Goal: Information Seeking & Learning: Find specific fact

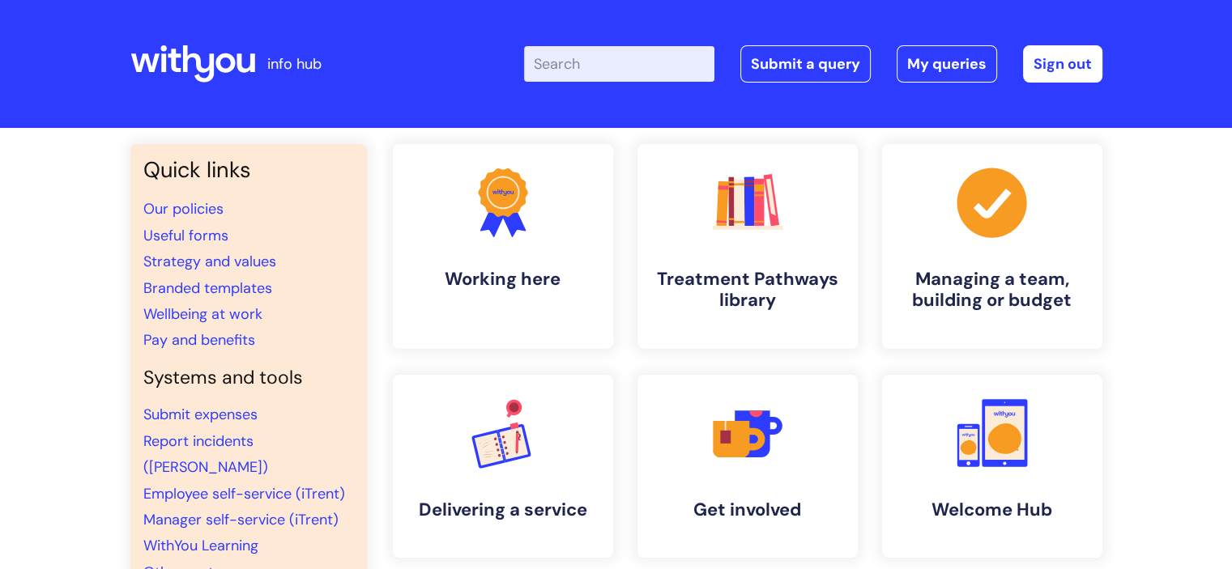
click at [604, 62] on input "Enter your search term here..." at bounding box center [619, 64] width 190 height 36
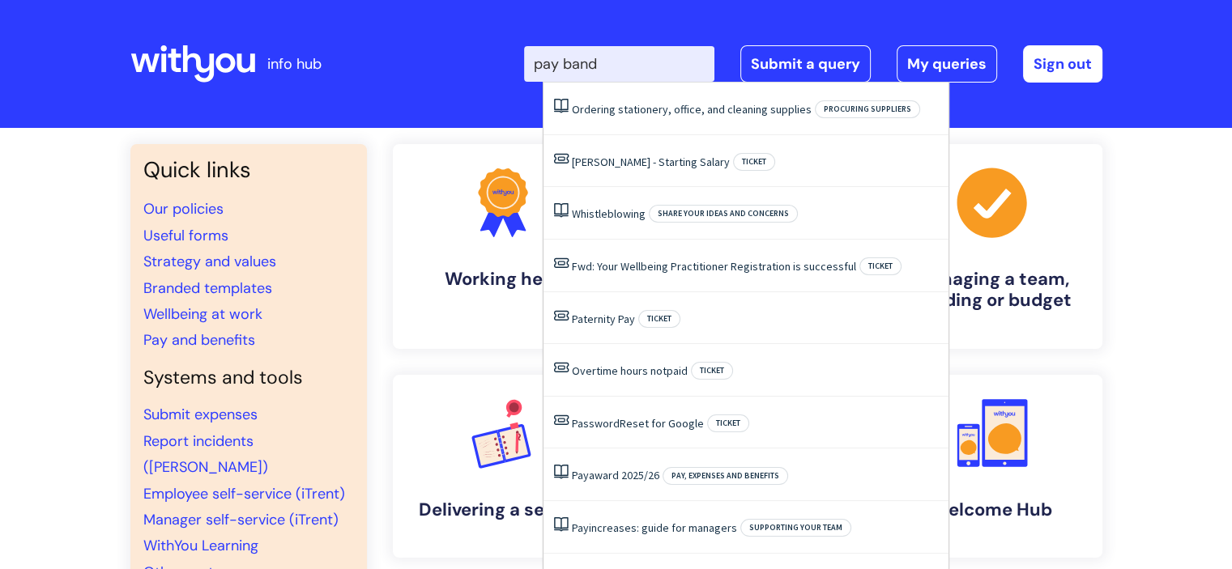
type input "pay bands"
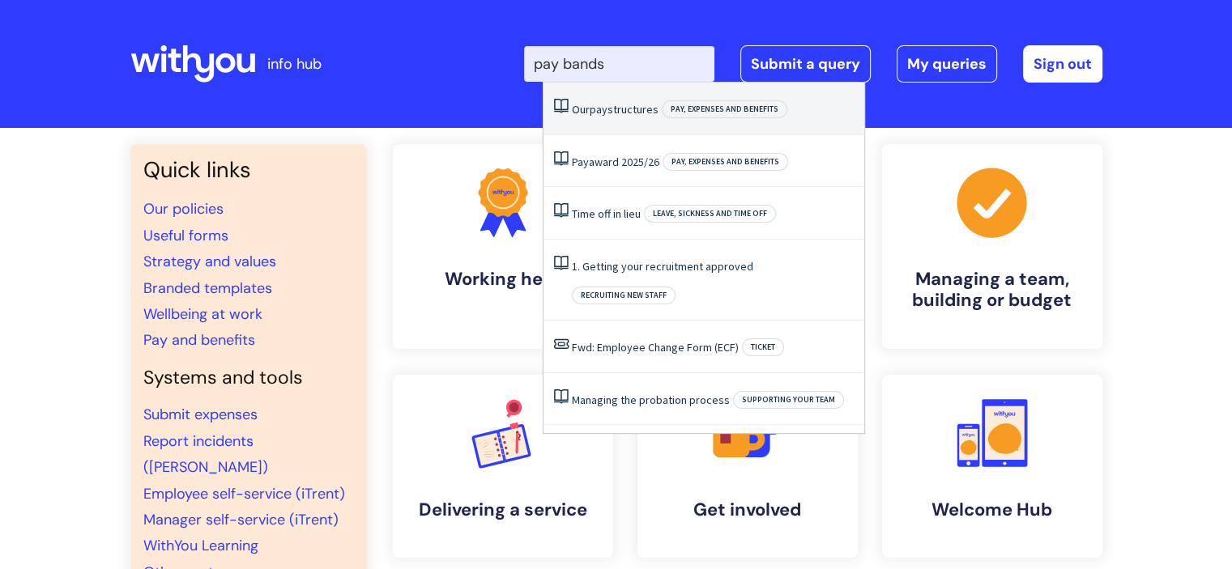
click at [604, 129] on li "Our pay structures Pay, expenses and benefits" at bounding box center [704, 109] width 321 height 53
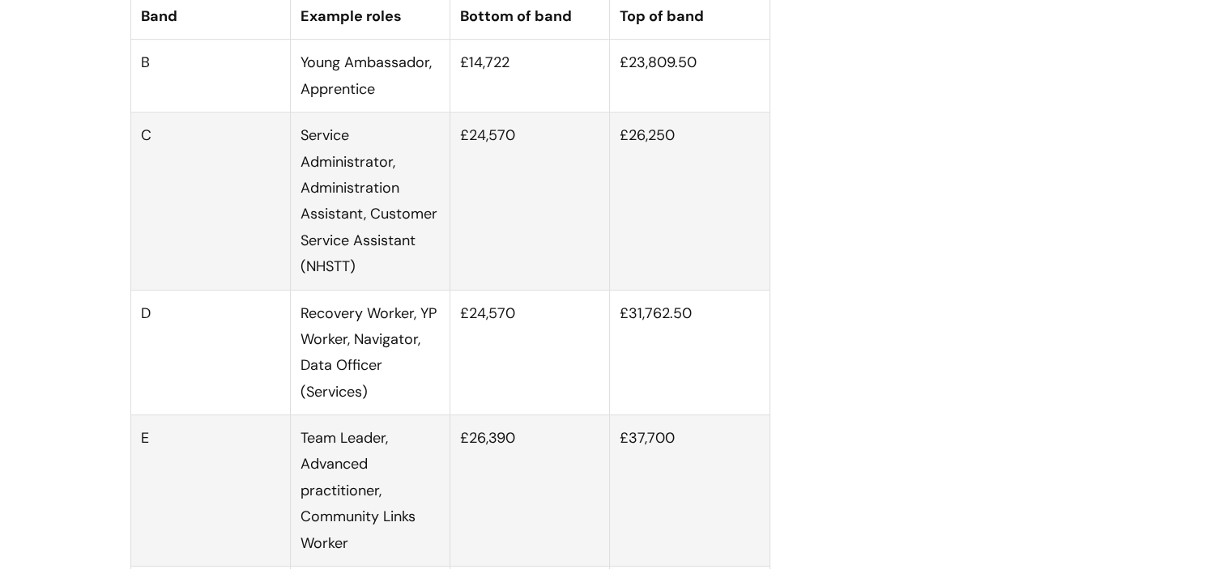
scroll to position [1072, 0]
click at [658, 450] on td "£37,700" at bounding box center [690, 490] width 160 height 151
click at [676, 485] on td "£37,700" at bounding box center [690, 490] width 160 height 151
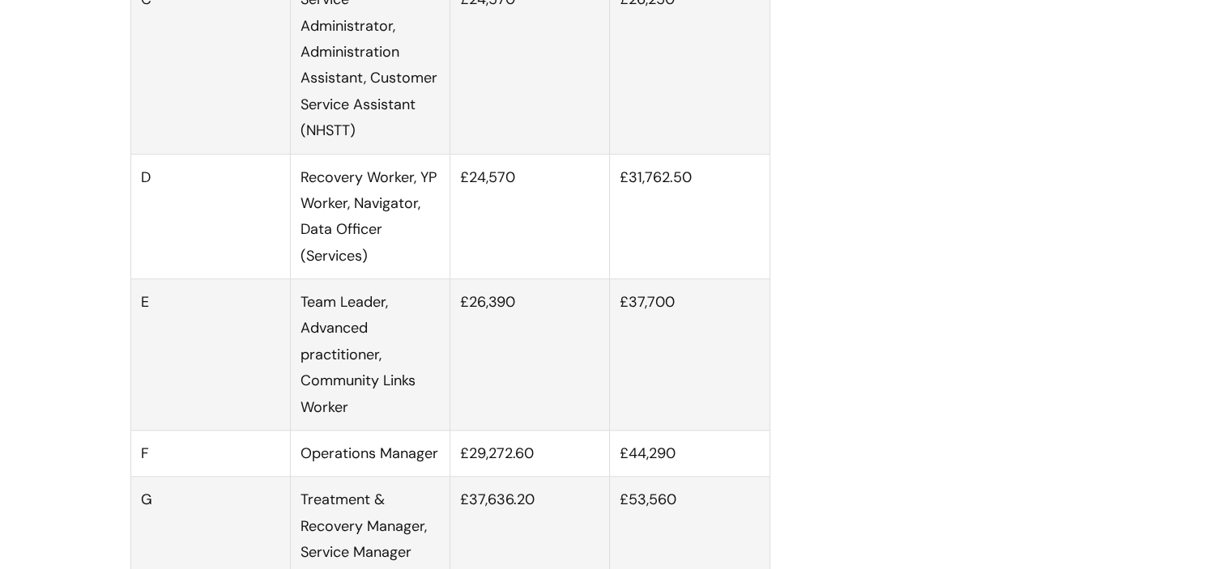
scroll to position [1198, 0]
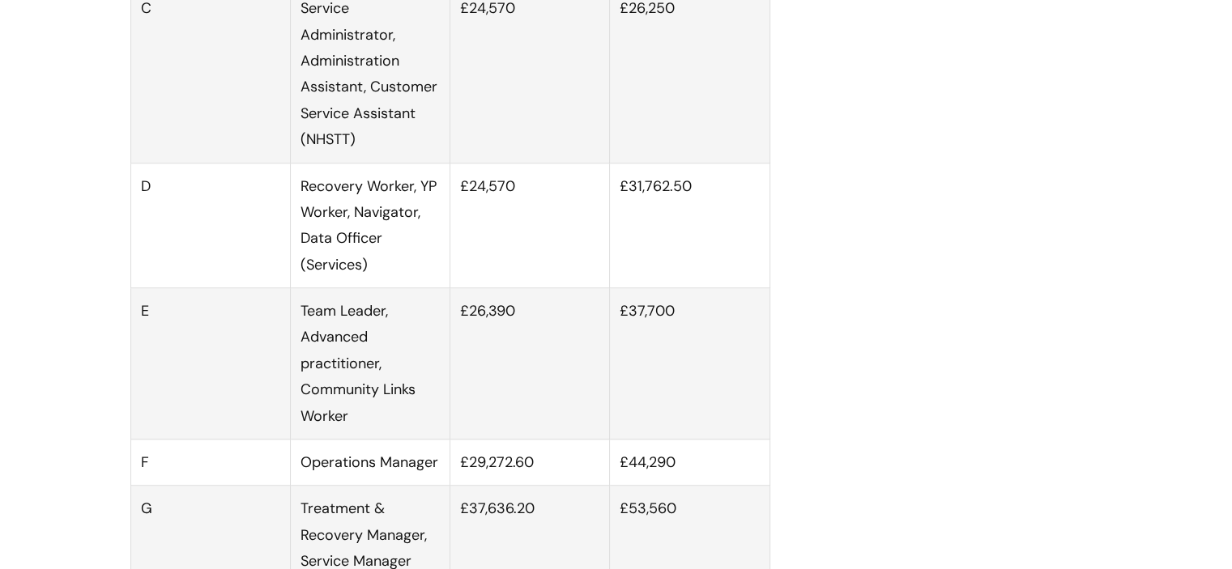
click at [500, 338] on td "£26,390" at bounding box center [530, 363] width 160 height 151
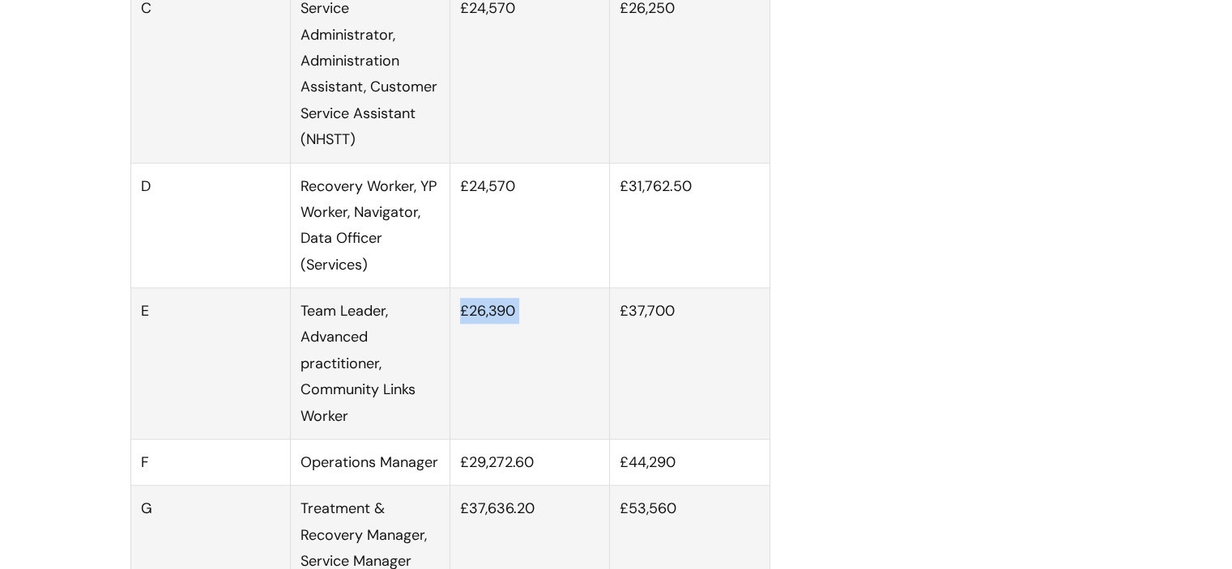
click at [500, 338] on td "£26,390" at bounding box center [530, 363] width 160 height 151
click at [516, 320] on td "£26,390" at bounding box center [530, 363] width 160 height 151
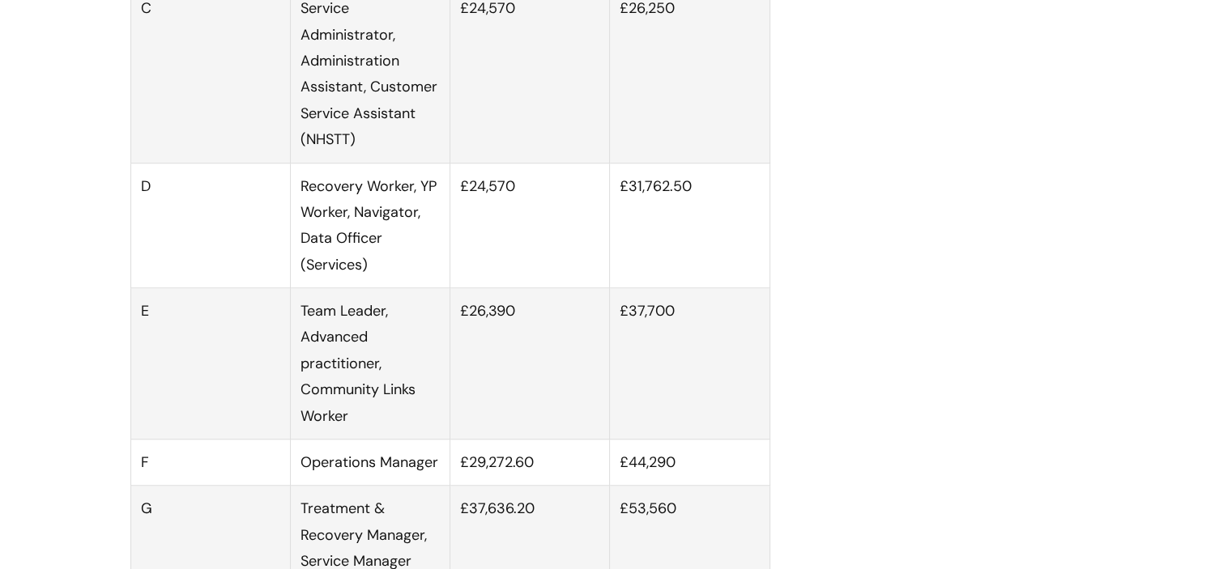
click at [499, 337] on td "£26,390" at bounding box center [530, 363] width 160 height 151
click at [509, 336] on td "£26,390" at bounding box center [530, 363] width 160 height 151
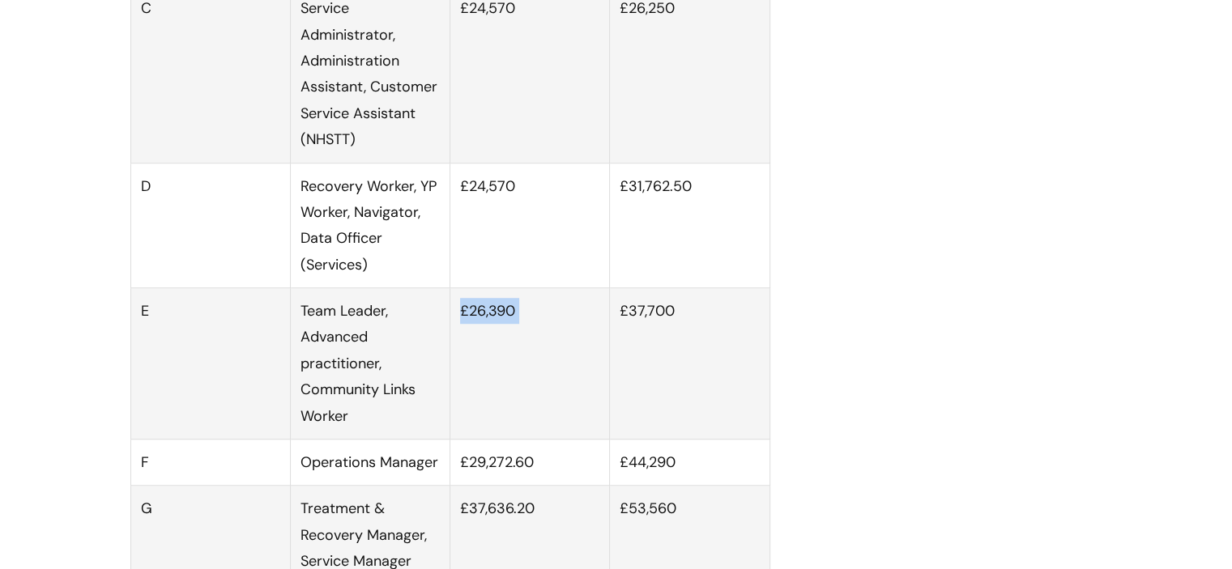
click at [509, 336] on td "£26,390" at bounding box center [530, 363] width 160 height 151
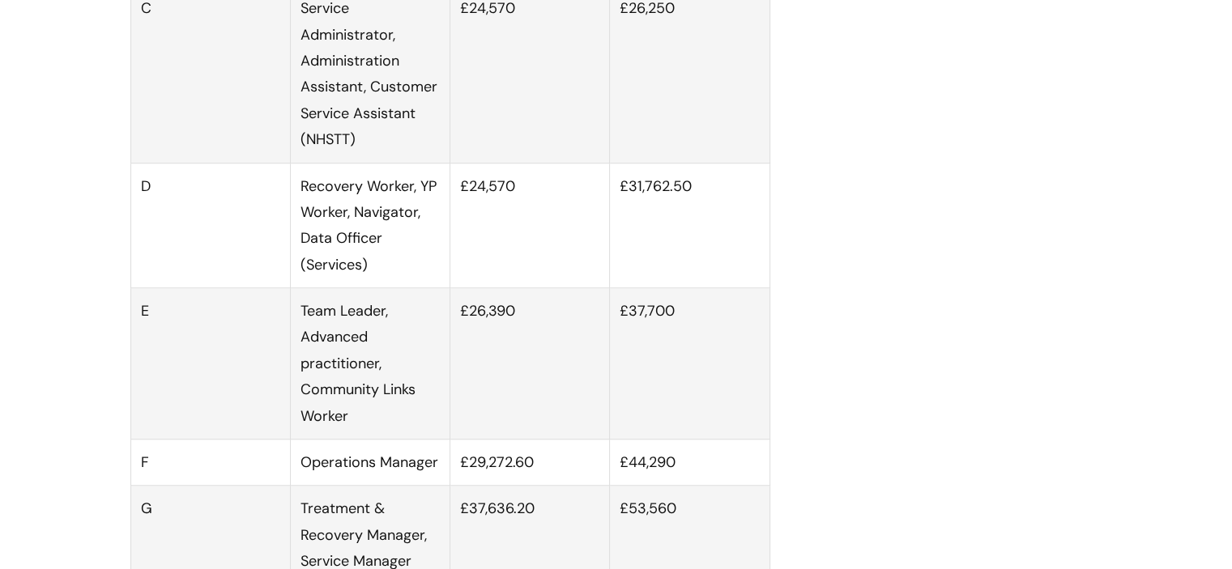
click at [499, 402] on td "£26,390" at bounding box center [530, 363] width 160 height 151
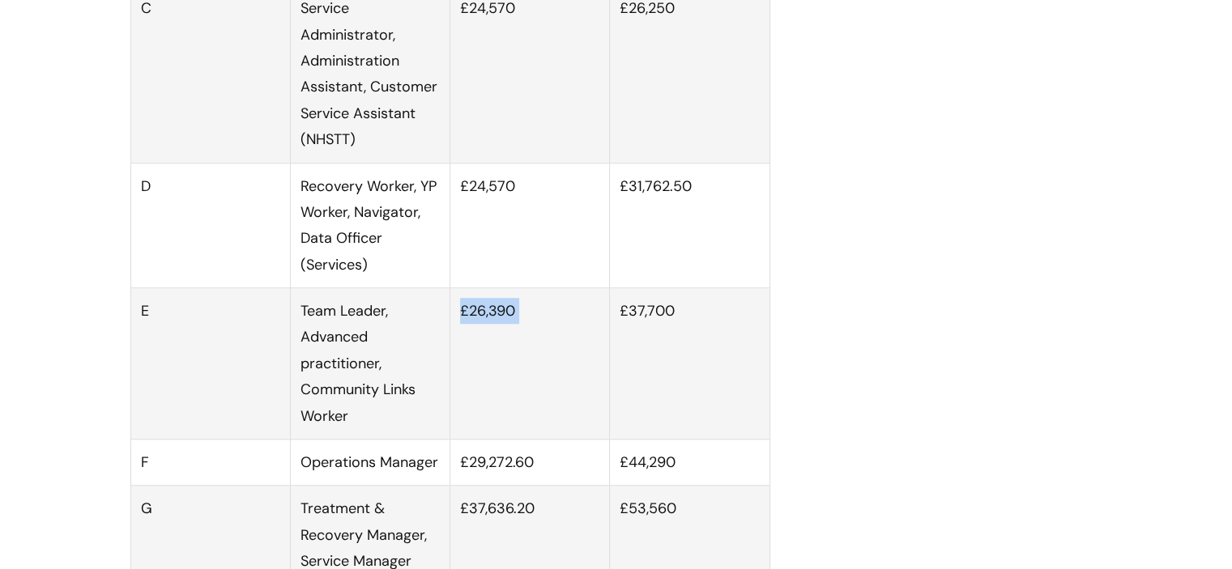
click at [490, 365] on td "£26,390" at bounding box center [530, 363] width 160 height 151
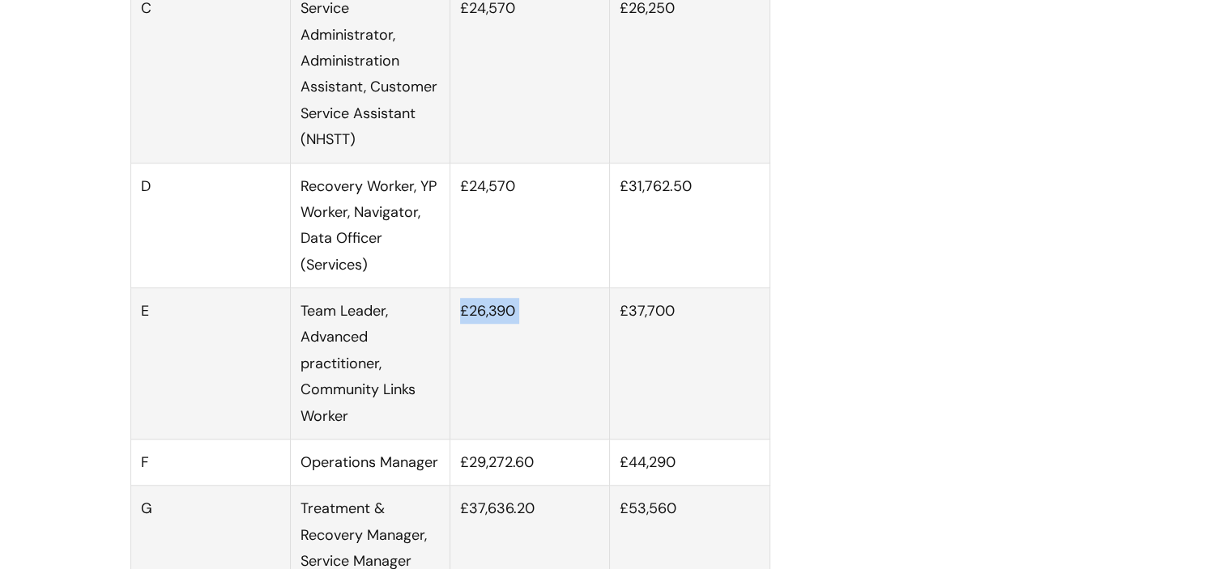
click at [486, 392] on td "£26,390" at bounding box center [530, 363] width 160 height 151
click at [491, 356] on td "£26,390" at bounding box center [530, 363] width 160 height 151
click at [499, 339] on td "£26,390" at bounding box center [530, 363] width 160 height 151
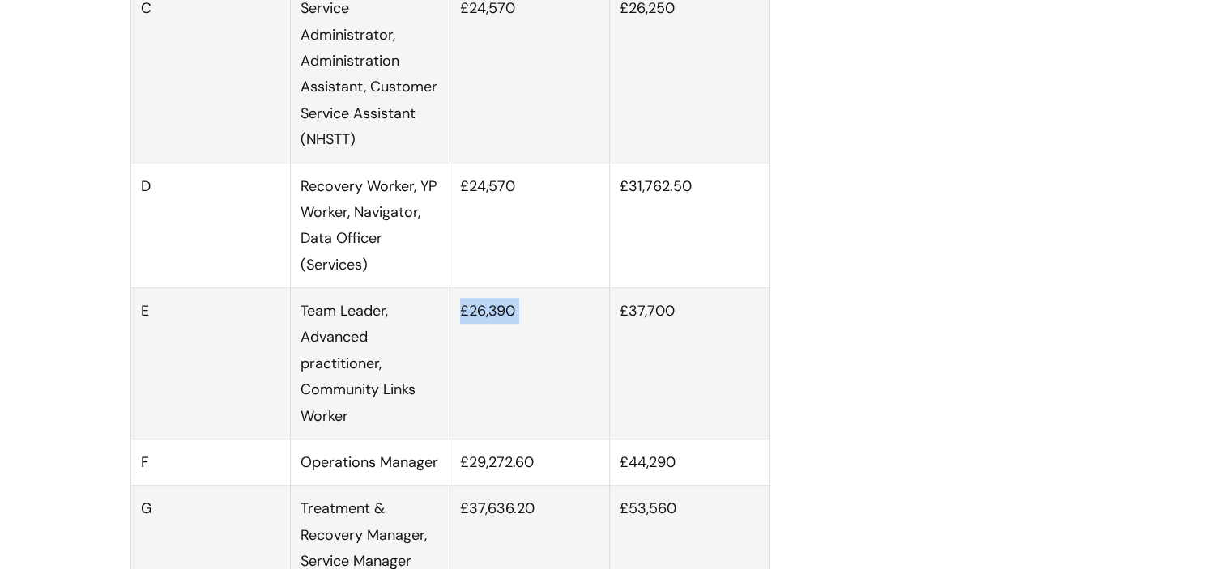
click at [499, 339] on td "£26,390" at bounding box center [530, 363] width 160 height 151
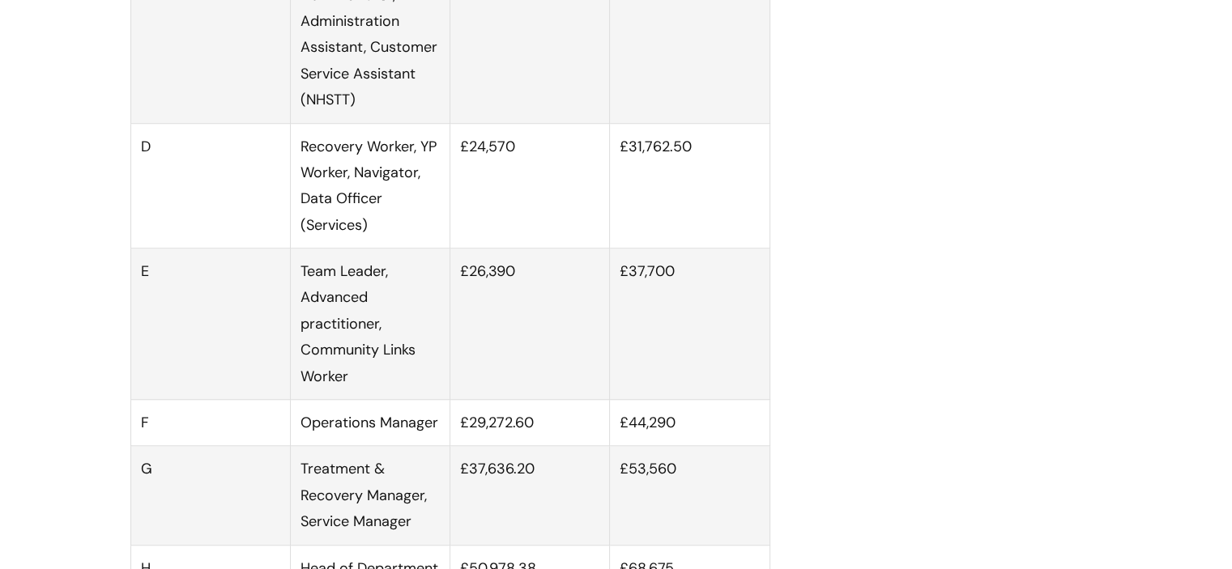
scroll to position [1248, 0]
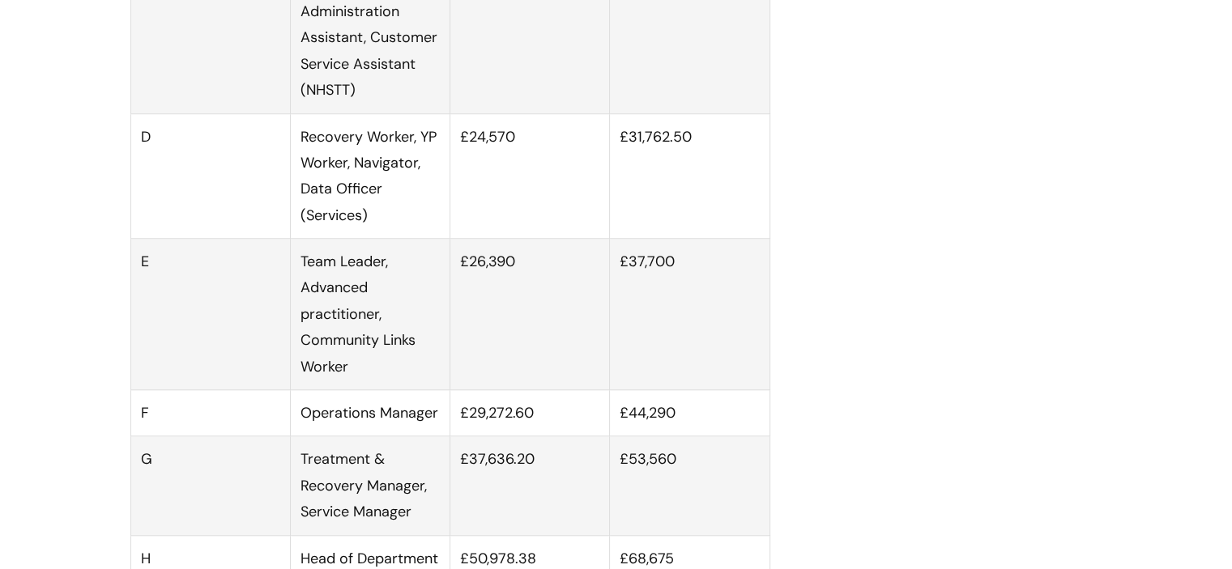
click at [640, 427] on td "£44,290" at bounding box center [690, 413] width 160 height 46
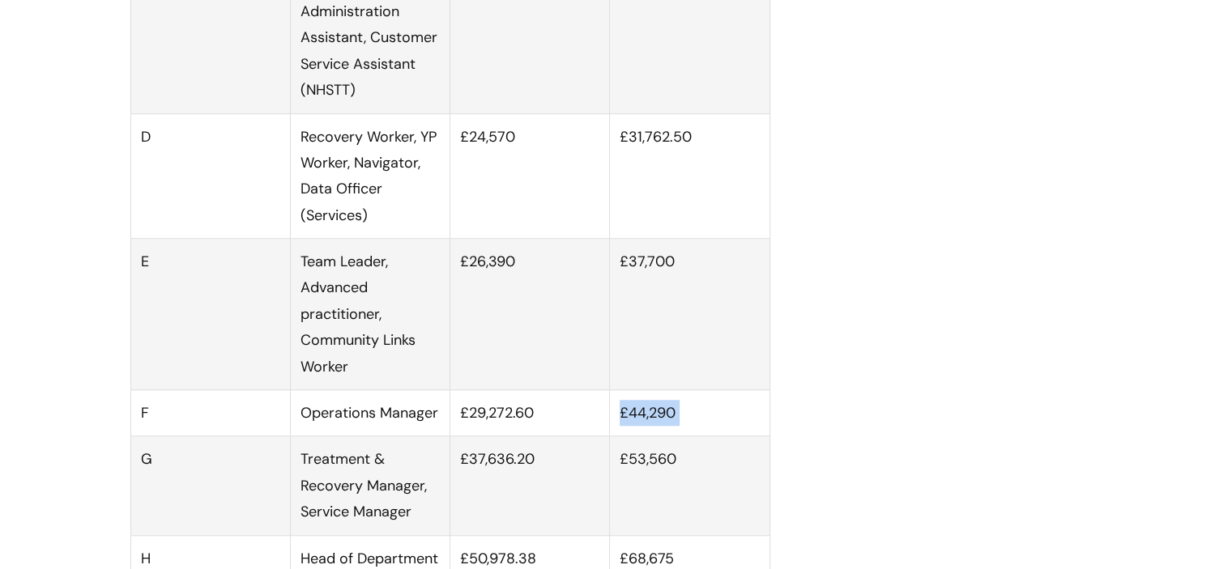
click at [640, 427] on td "£44,290" at bounding box center [690, 413] width 160 height 46
click at [629, 428] on td "£44,290" at bounding box center [690, 413] width 160 height 46
click at [640, 429] on td "£44,290" at bounding box center [690, 413] width 160 height 46
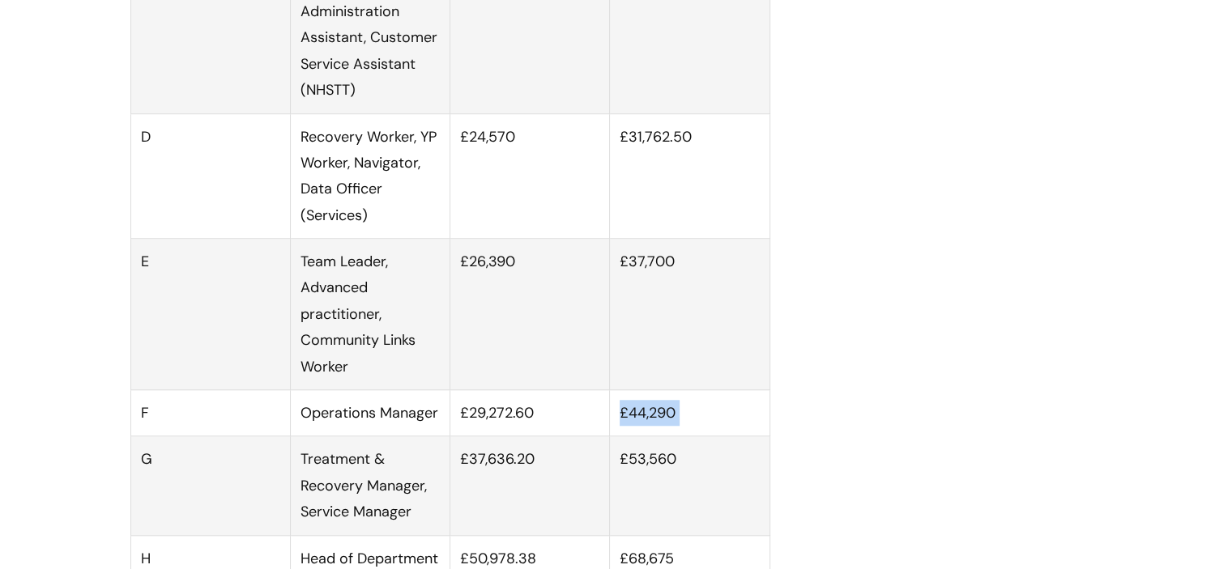
click at [640, 429] on td "£44,290" at bounding box center [690, 413] width 160 height 46
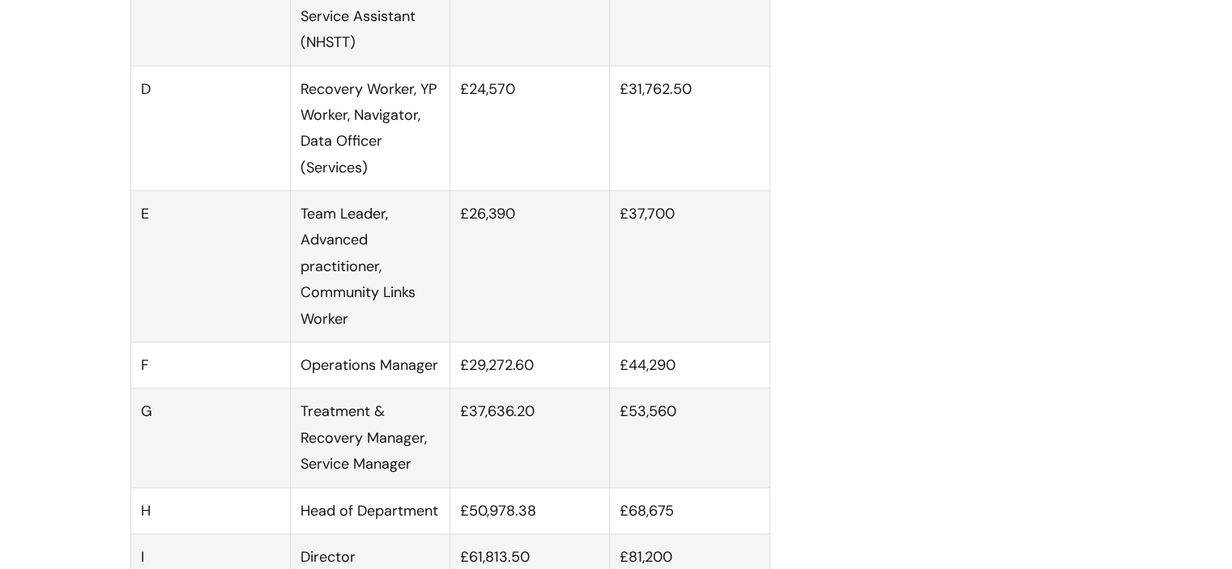
click at [655, 437] on td "£53,560" at bounding box center [690, 438] width 160 height 99
click at [642, 381] on td "£44,290" at bounding box center [690, 366] width 160 height 46
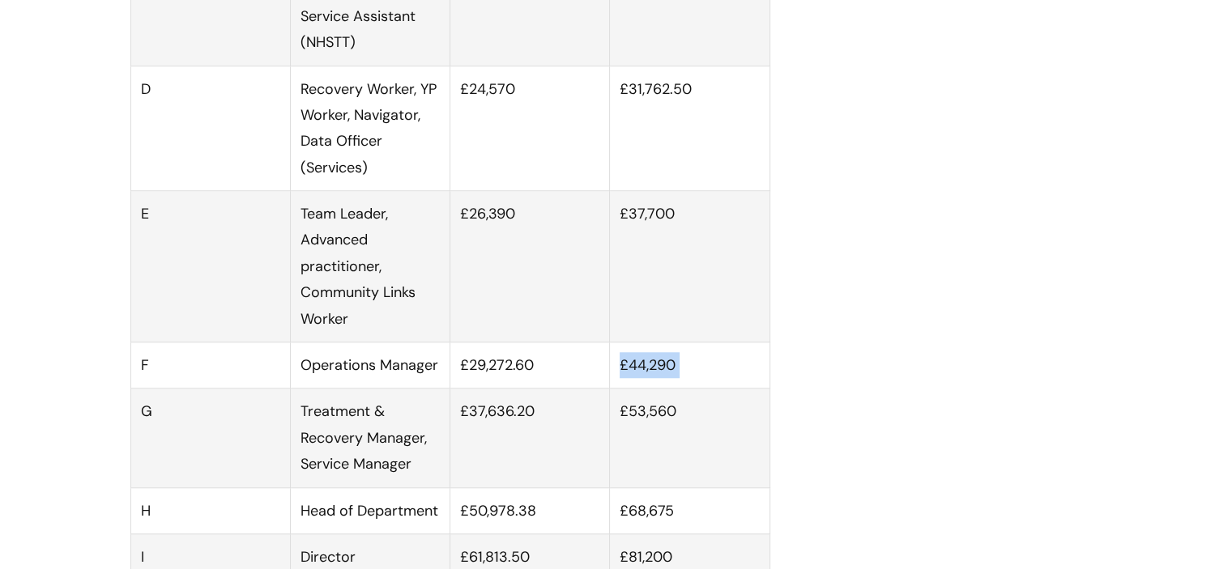
click at [642, 381] on td "£44,290" at bounding box center [690, 366] width 160 height 46
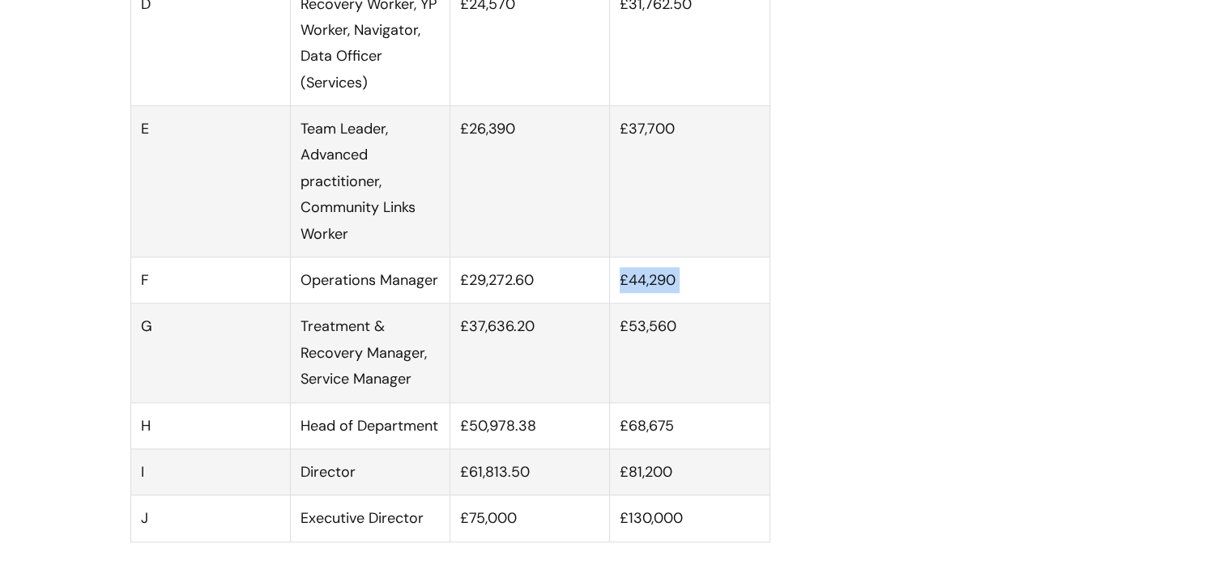
scroll to position [1373, 0]
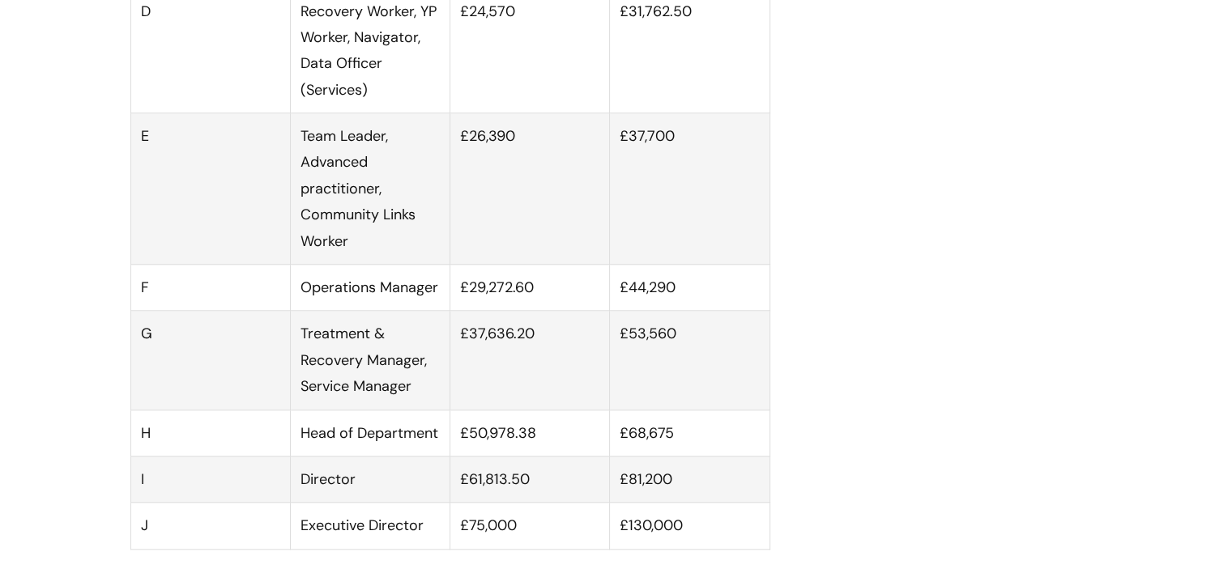
click at [670, 349] on td "£53,560" at bounding box center [690, 360] width 160 height 99
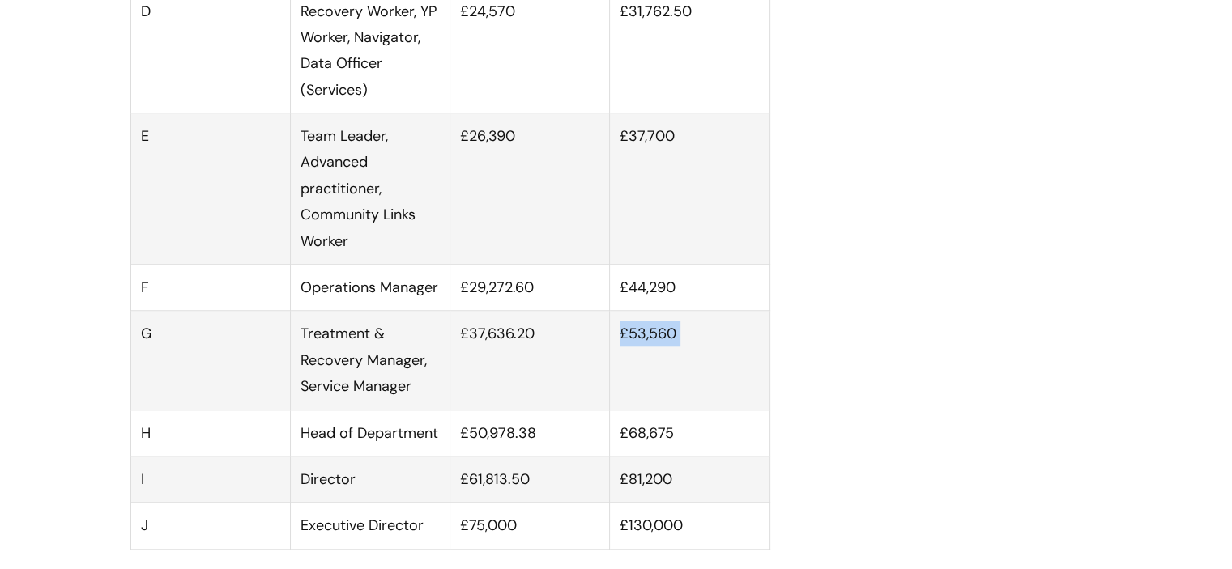
click at [666, 350] on td "£53,560" at bounding box center [690, 360] width 160 height 99
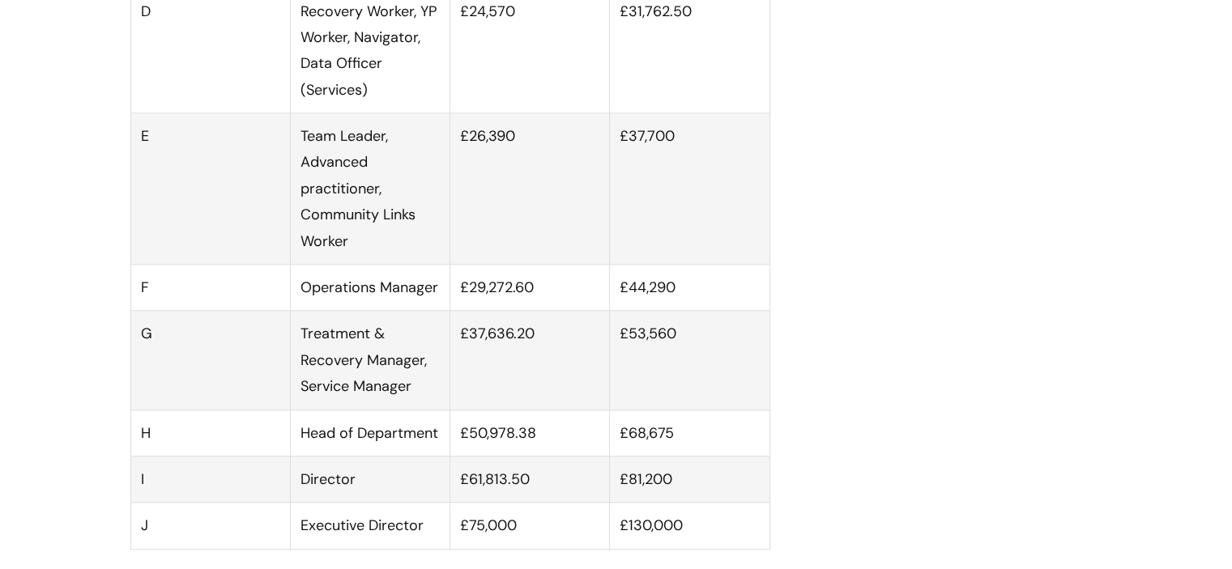
click at [649, 299] on td "£44,290" at bounding box center [690, 288] width 160 height 46
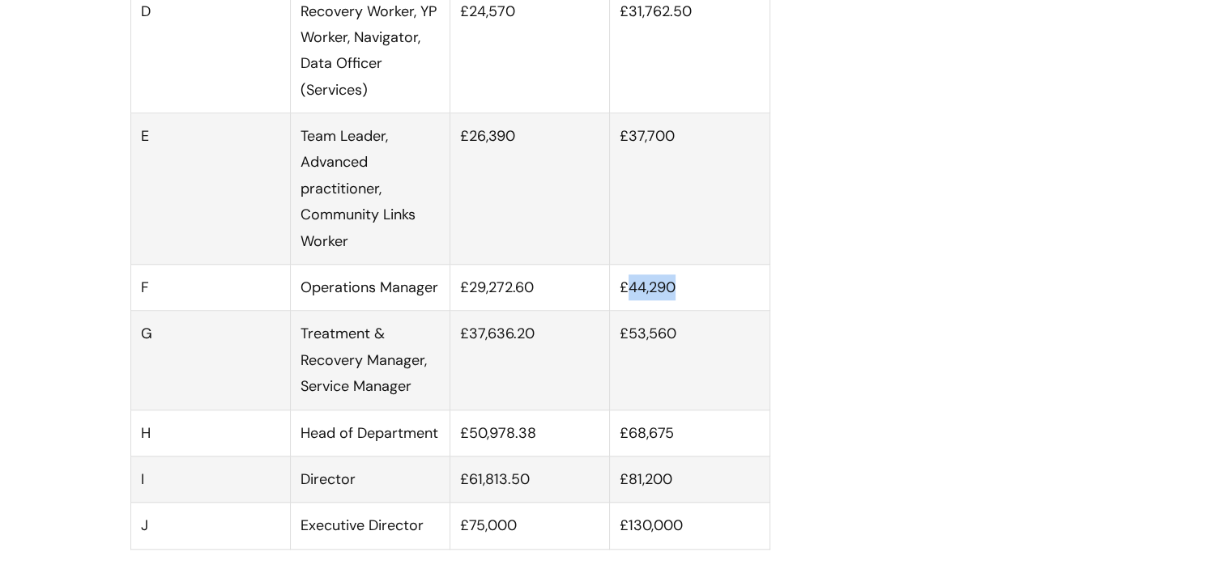
click at [649, 299] on td "£44,290" at bounding box center [690, 288] width 160 height 46
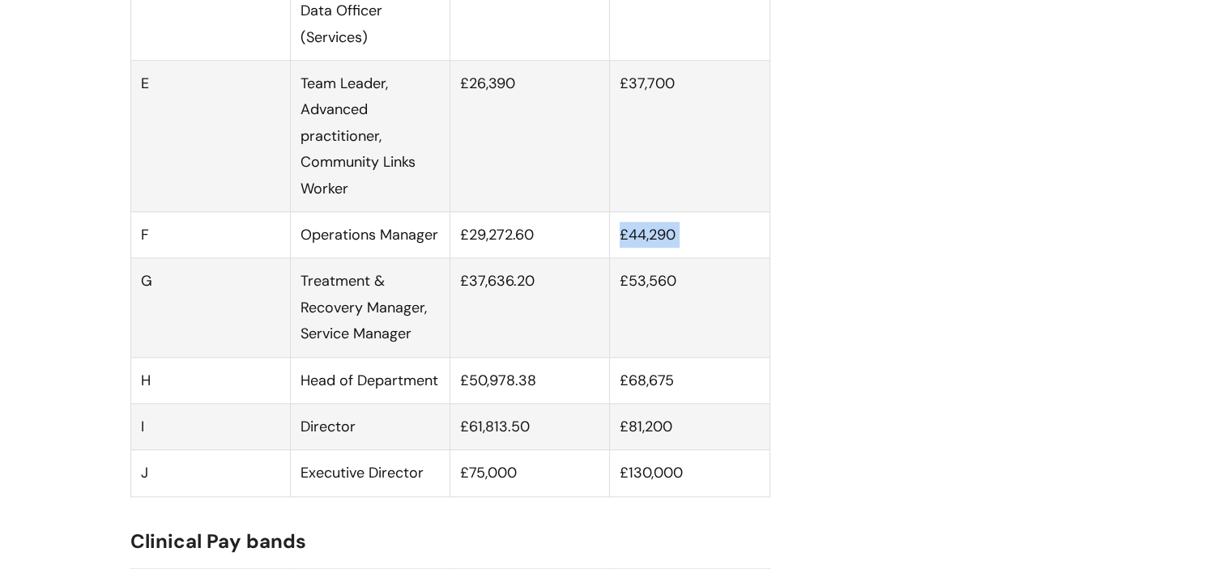
scroll to position [1429, 0]
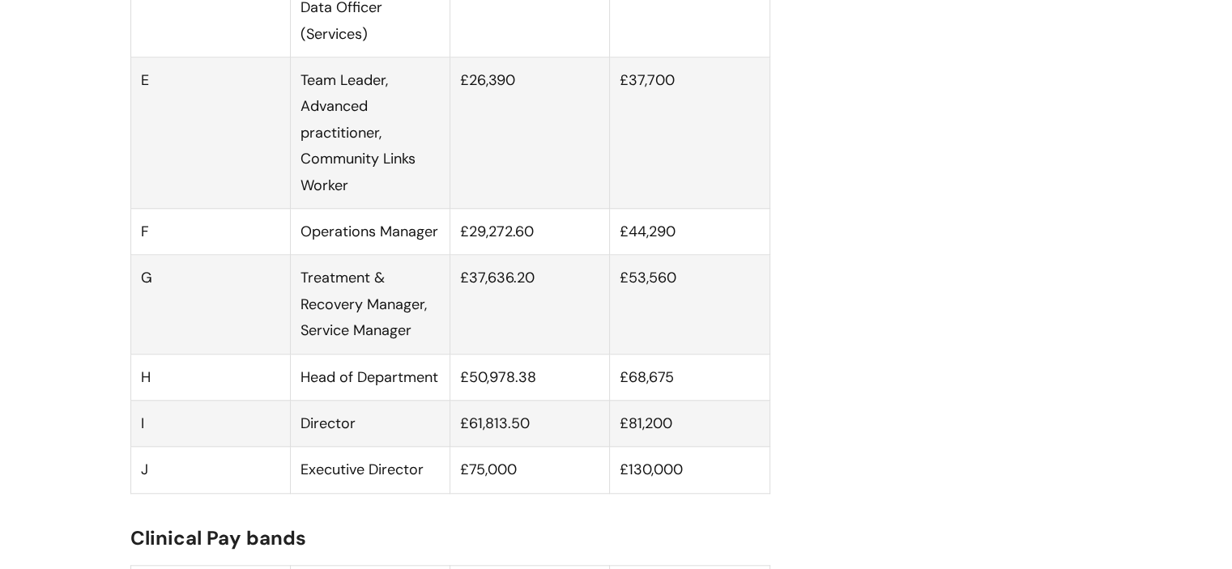
click at [638, 388] on td "£68,675" at bounding box center [690, 377] width 160 height 46
click at [637, 443] on td "£81,200" at bounding box center [690, 423] width 160 height 46
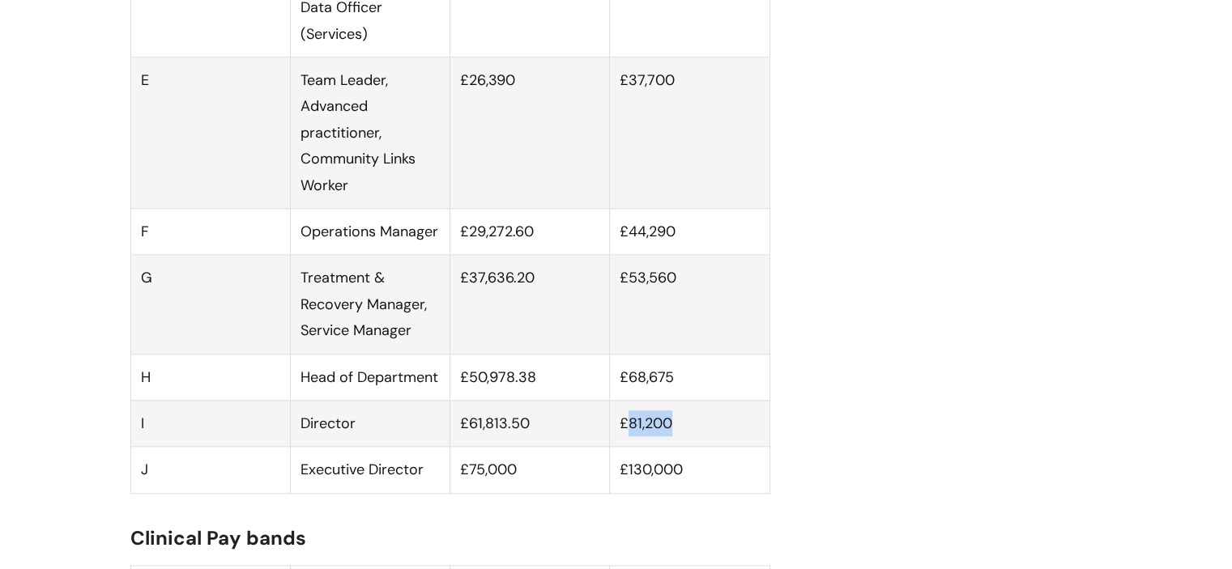
click at [637, 443] on td "£81,200" at bounding box center [690, 423] width 160 height 46
click at [634, 493] on td "£130,000" at bounding box center [690, 470] width 160 height 46
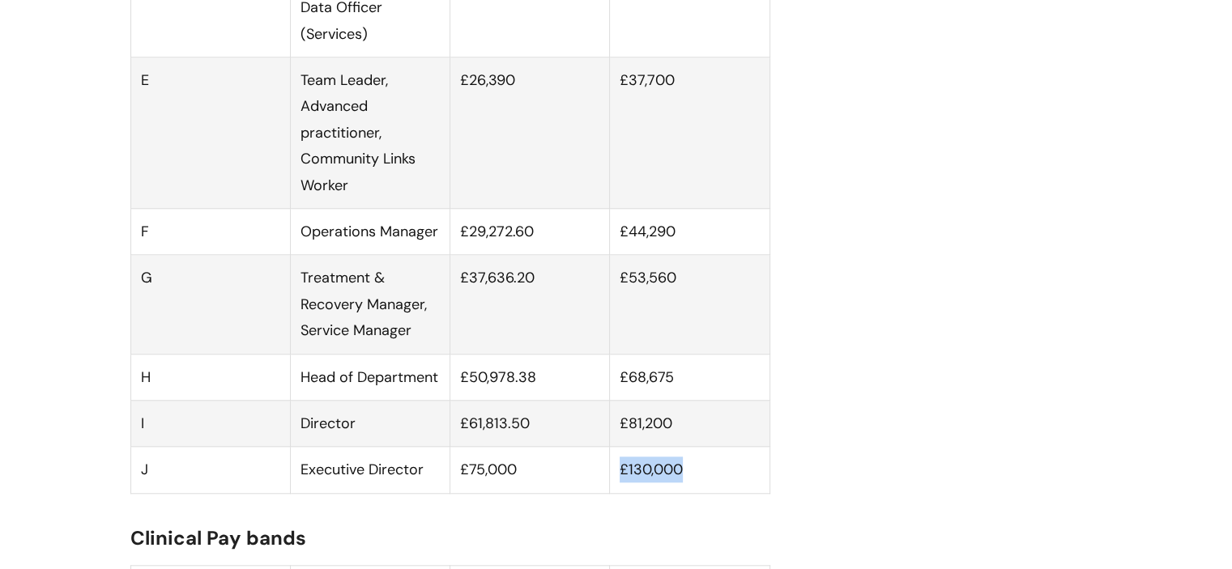
click at [647, 492] on td "£130,000" at bounding box center [690, 470] width 160 height 46
click at [651, 446] on td "£81,200" at bounding box center [690, 423] width 160 height 46
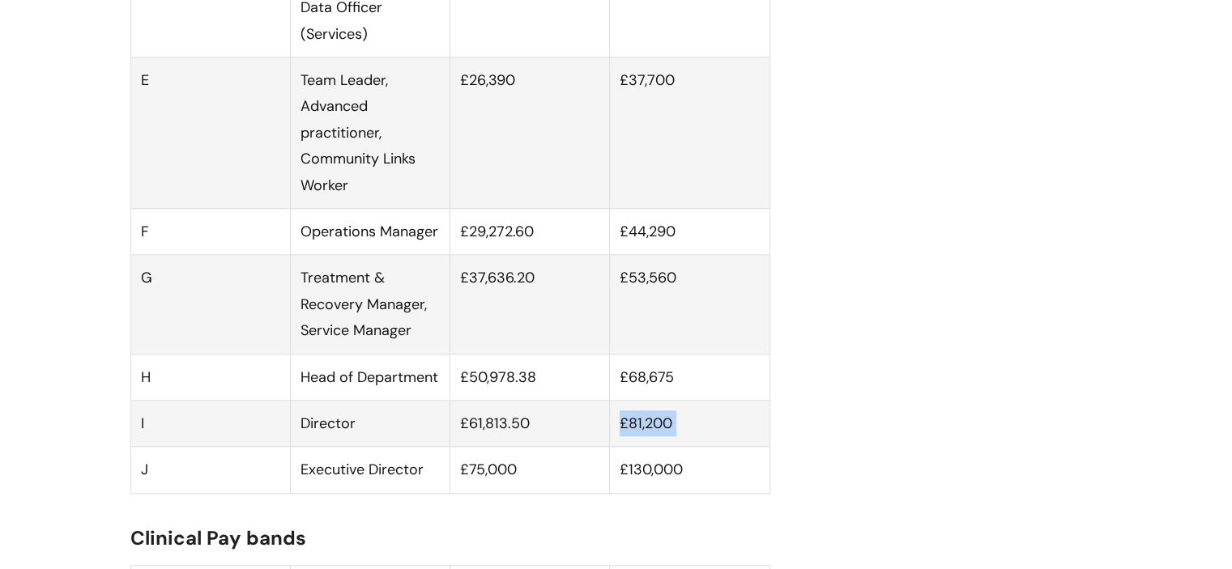
click at [651, 446] on td "£81,200" at bounding box center [690, 423] width 160 height 46
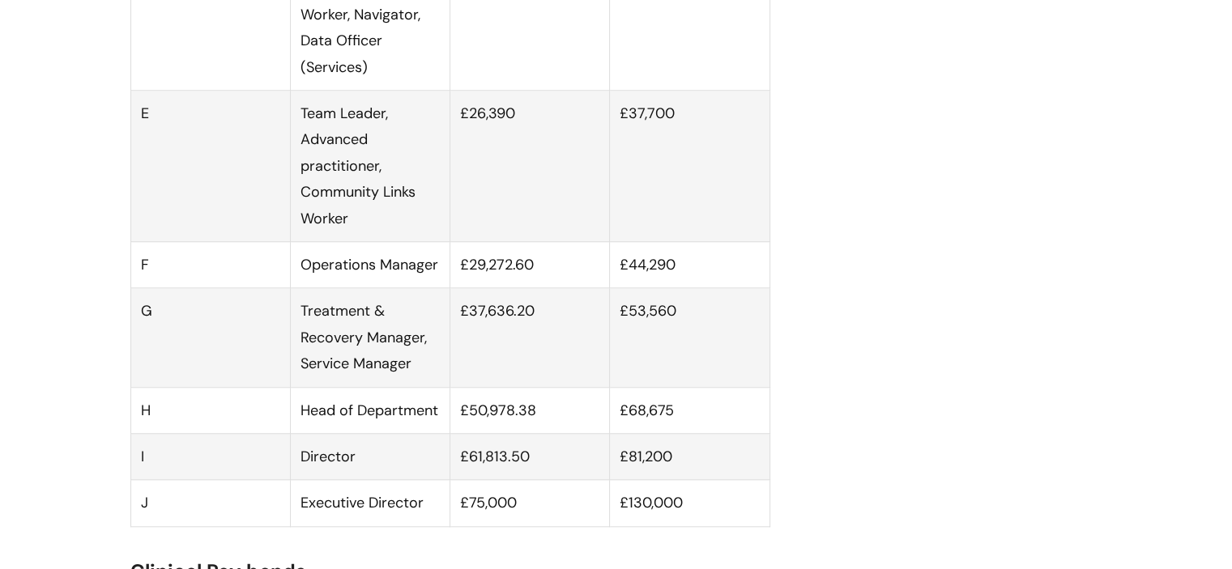
click at [658, 433] on td "£68,675" at bounding box center [690, 410] width 160 height 46
click at [656, 336] on td "£53,560" at bounding box center [690, 337] width 160 height 99
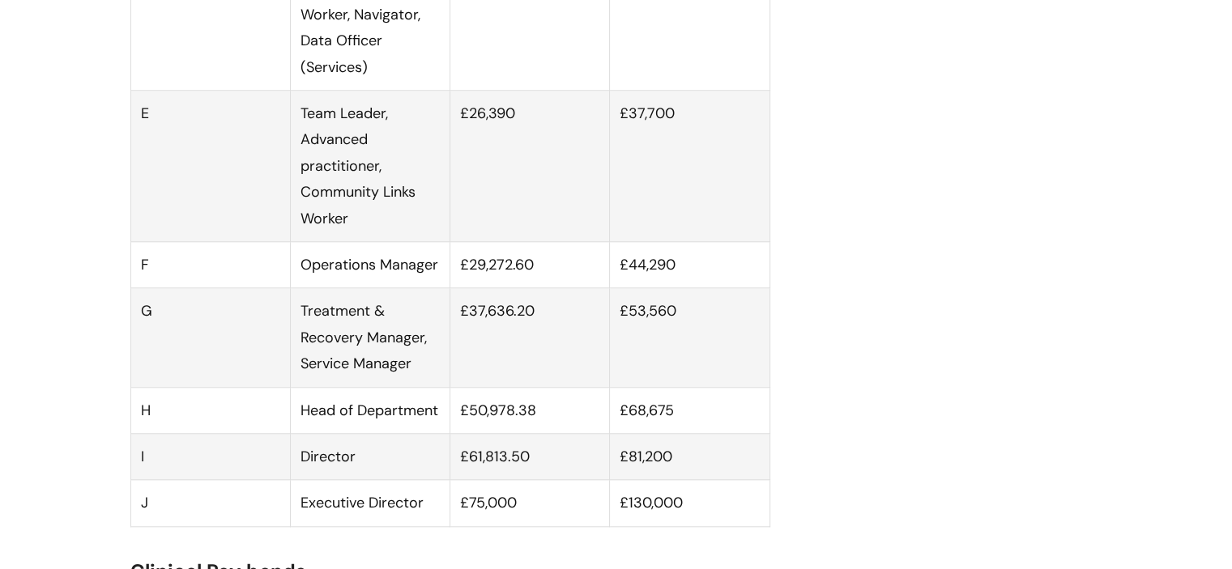
click at [655, 288] on td "£44,290" at bounding box center [690, 265] width 160 height 46
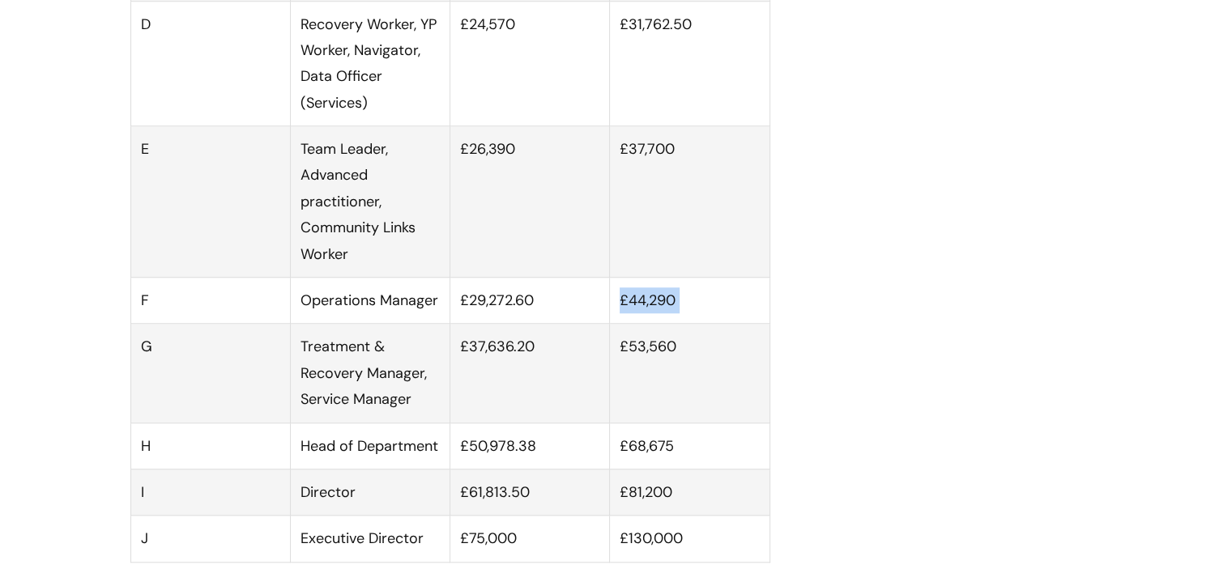
scroll to position [1354, 0]
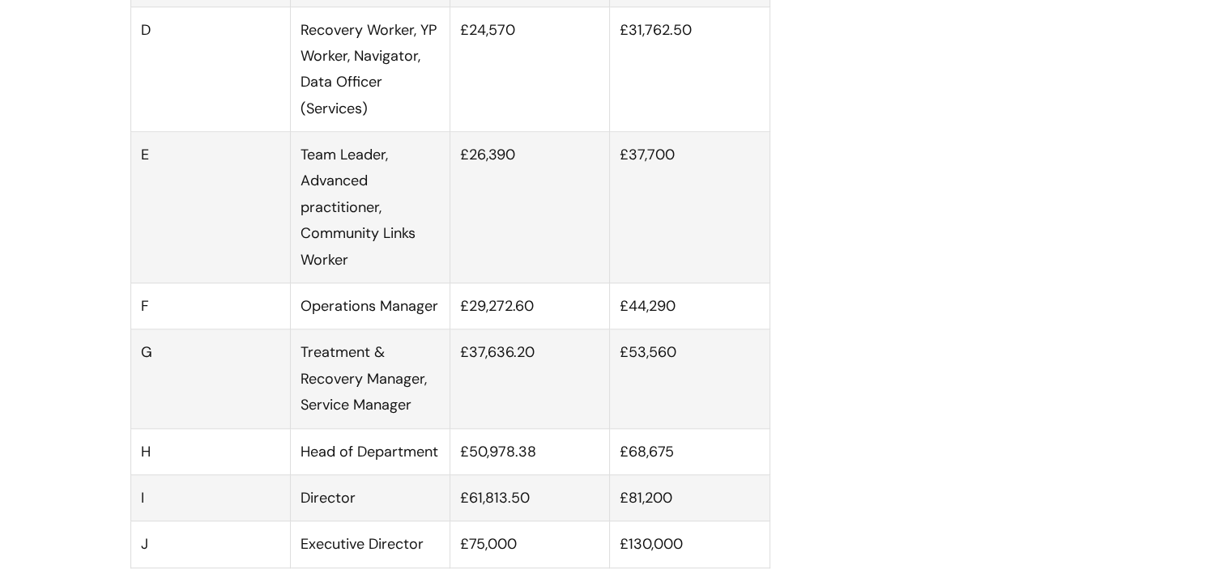
click at [672, 187] on td "£37,700" at bounding box center [690, 207] width 160 height 151
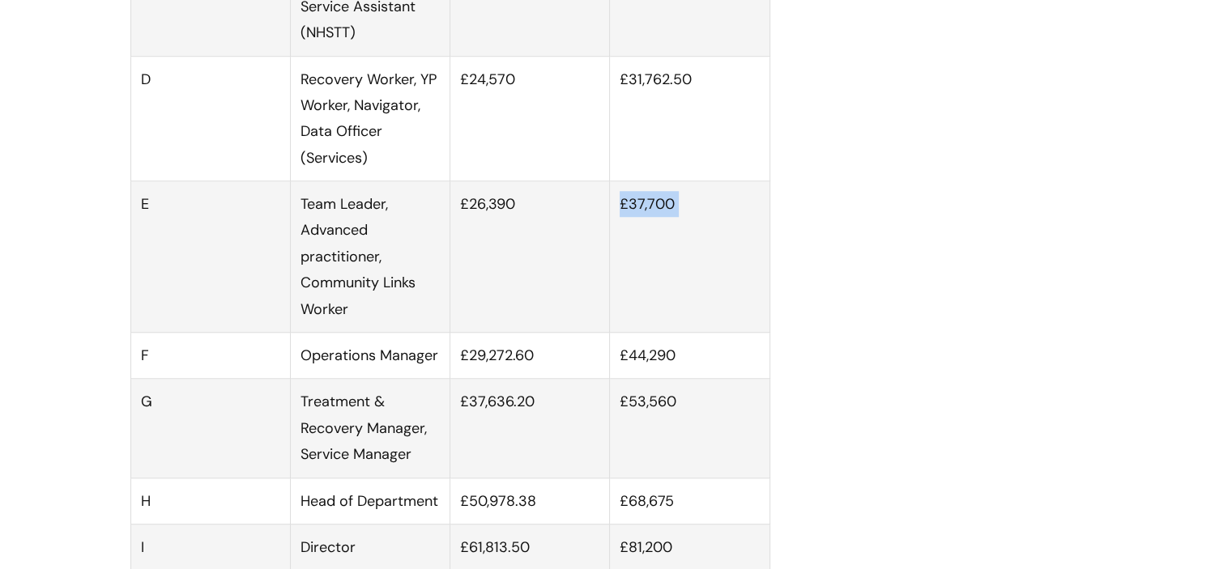
scroll to position [1290, 0]
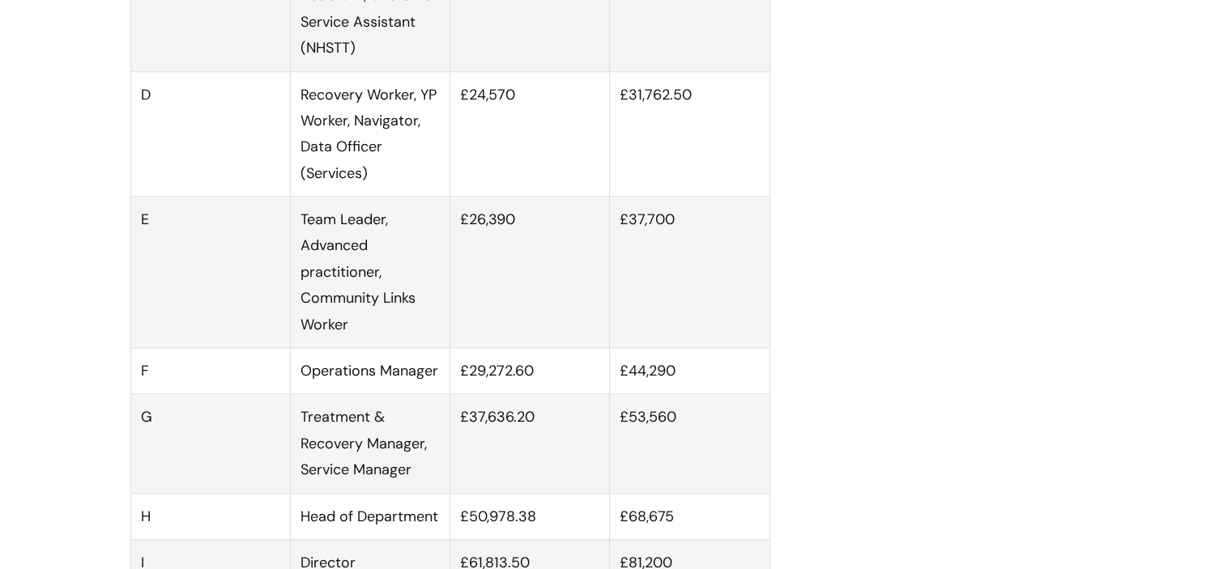
click at [640, 382] on td "£44,290" at bounding box center [690, 371] width 160 height 46
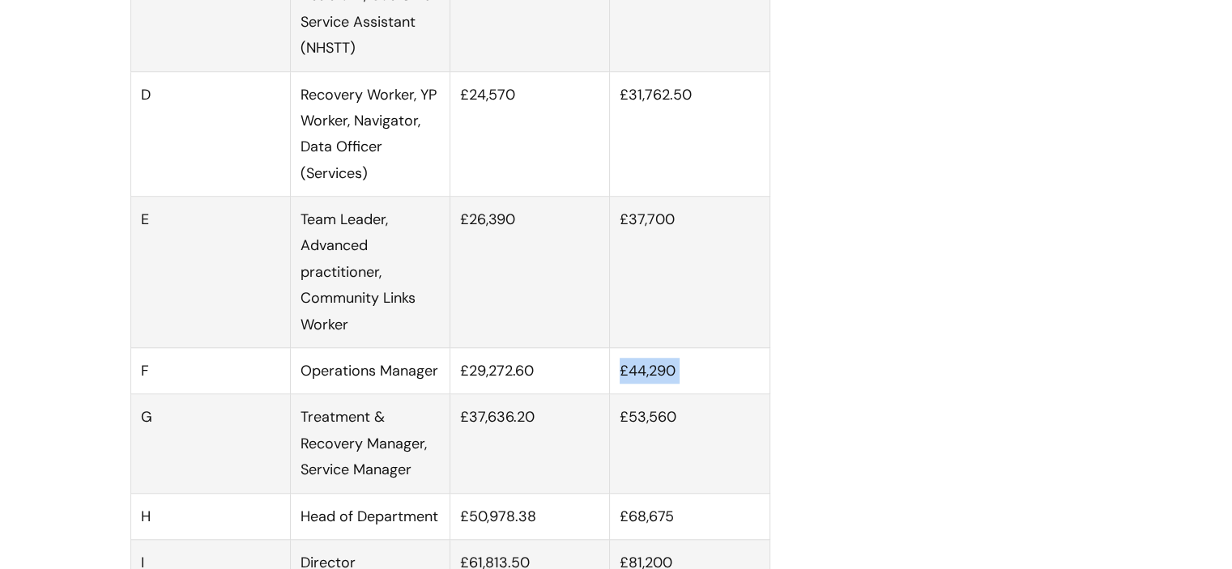
click at [640, 382] on td "£44,290" at bounding box center [690, 371] width 160 height 46
click at [655, 245] on td "£37,700" at bounding box center [690, 272] width 160 height 151
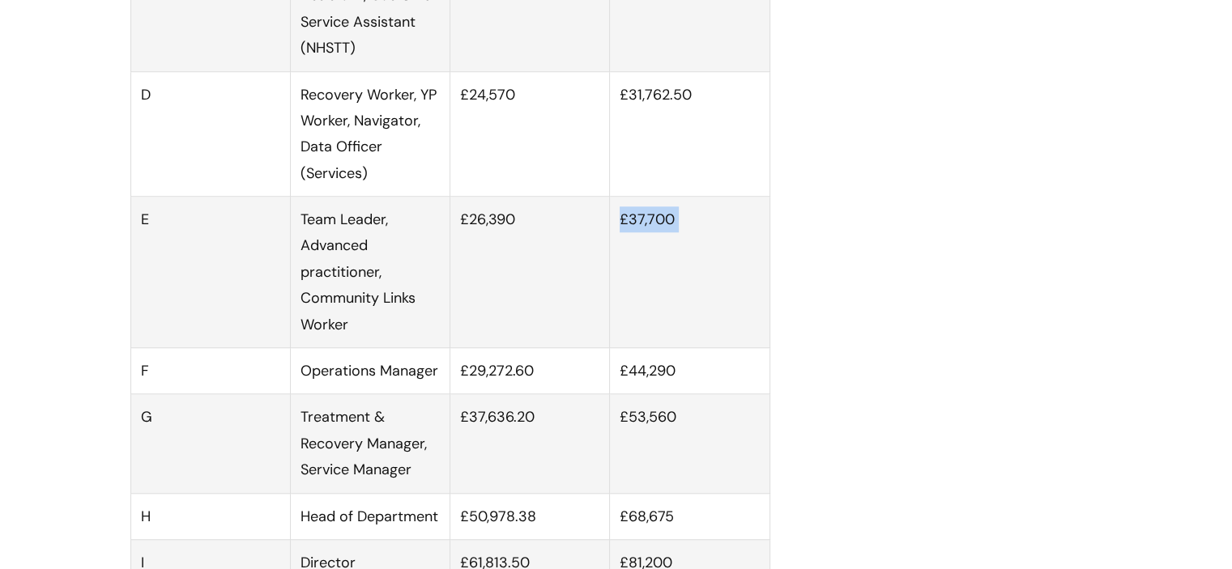
click at [655, 245] on td "£37,700" at bounding box center [690, 272] width 160 height 151
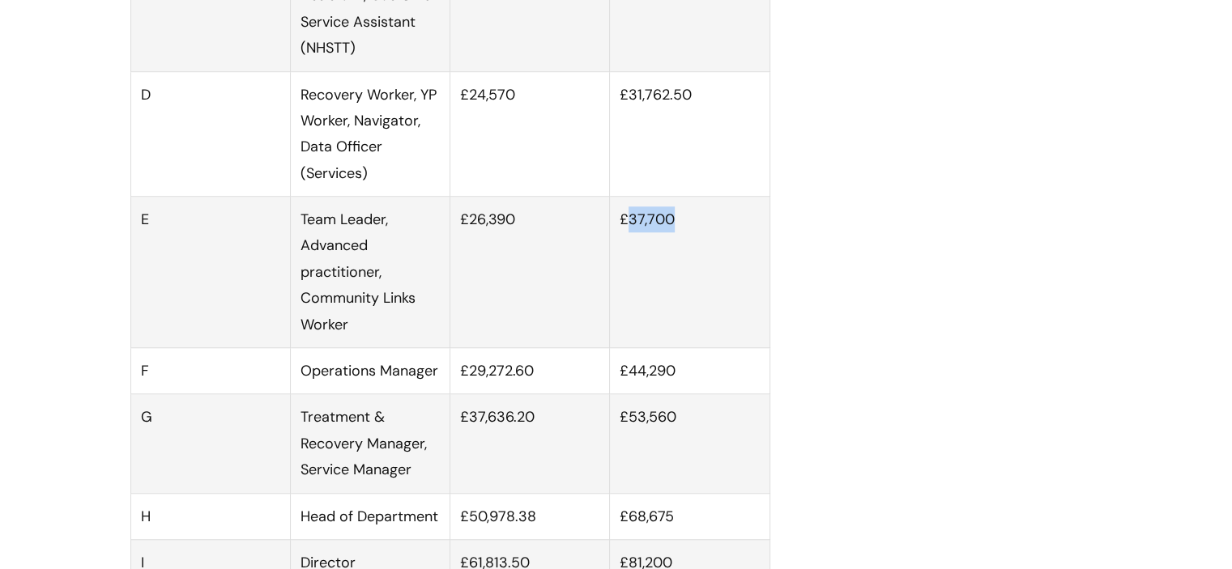
click at [655, 245] on td "£37,700" at bounding box center [690, 272] width 160 height 151
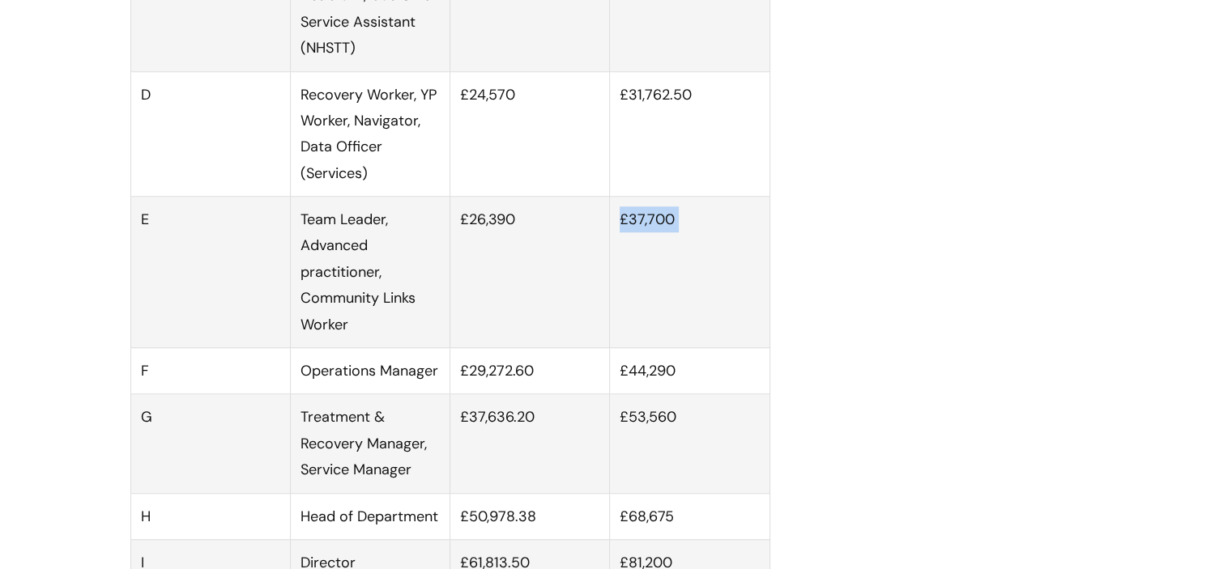
click at [655, 245] on td "£37,700" at bounding box center [690, 272] width 160 height 151
click at [621, 239] on td "£37,700" at bounding box center [690, 272] width 160 height 151
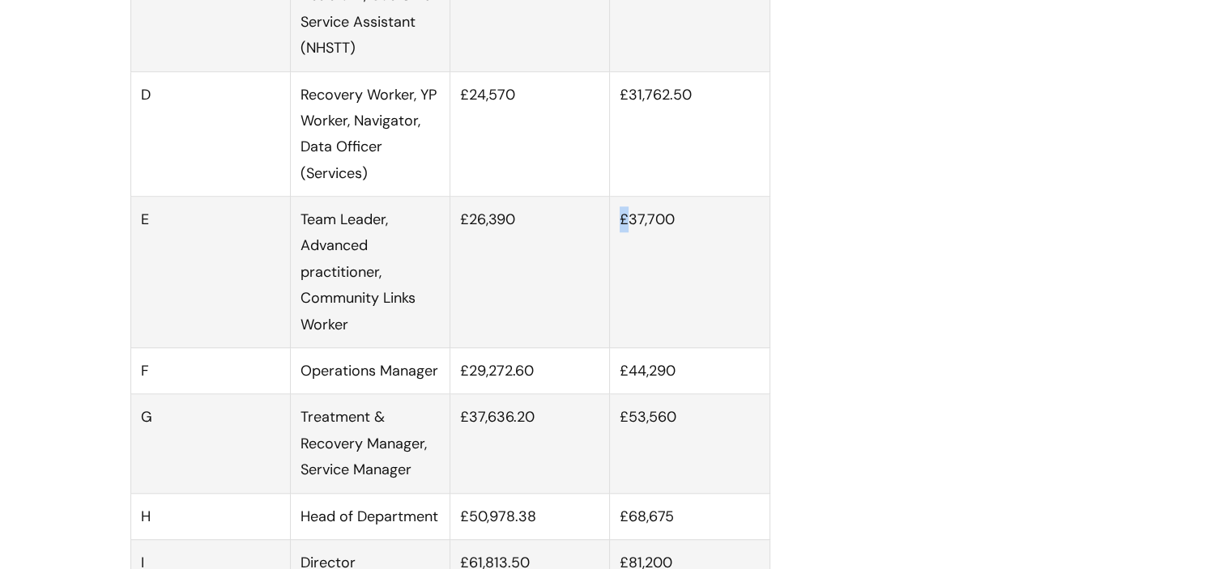
click at [621, 239] on td "£37,700" at bounding box center [690, 272] width 160 height 151
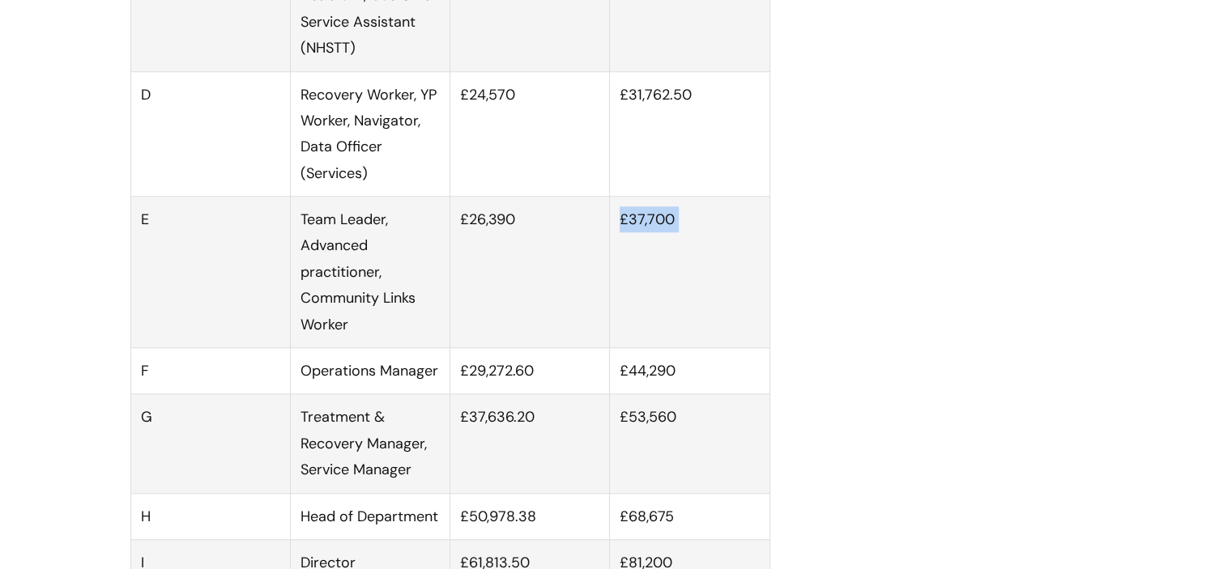
click at [643, 242] on td "£37,700" at bounding box center [690, 272] width 160 height 151
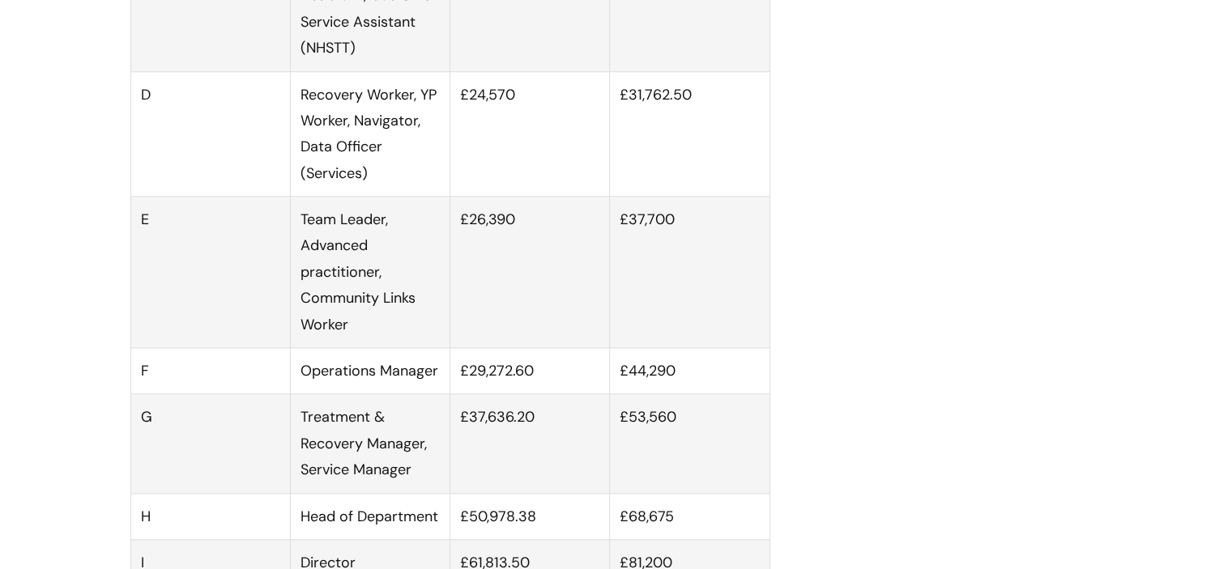
click at [643, 242] on td "£37,700" at bounding box center [690, 272] width 160 height 151
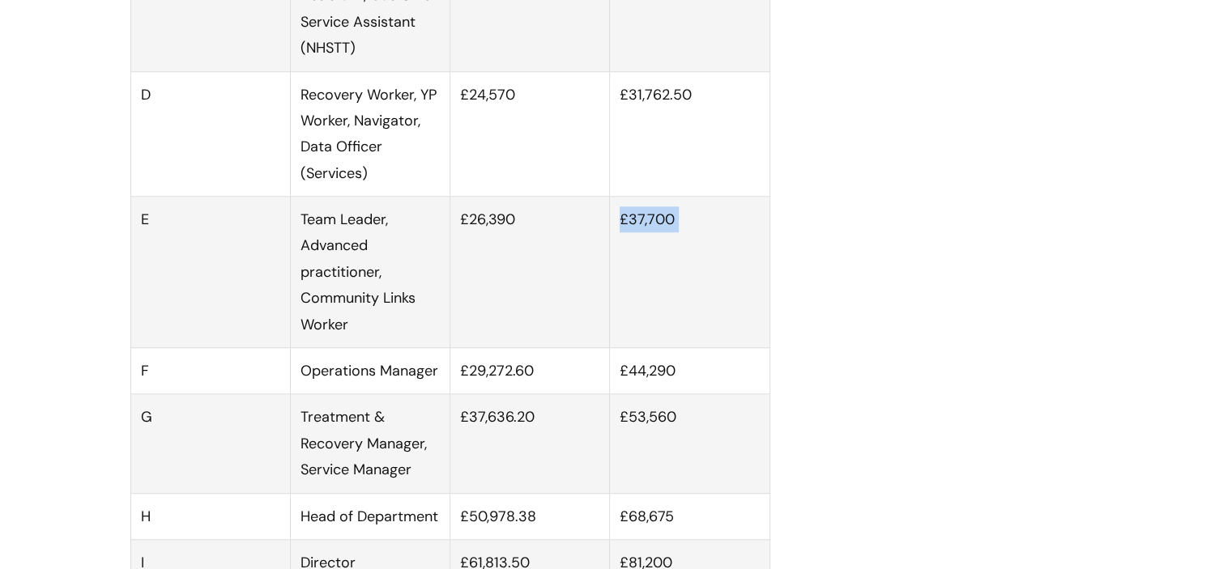
click at [643, 242] on td "£37,700" at bounding box center [690, 272] width 160 height 151
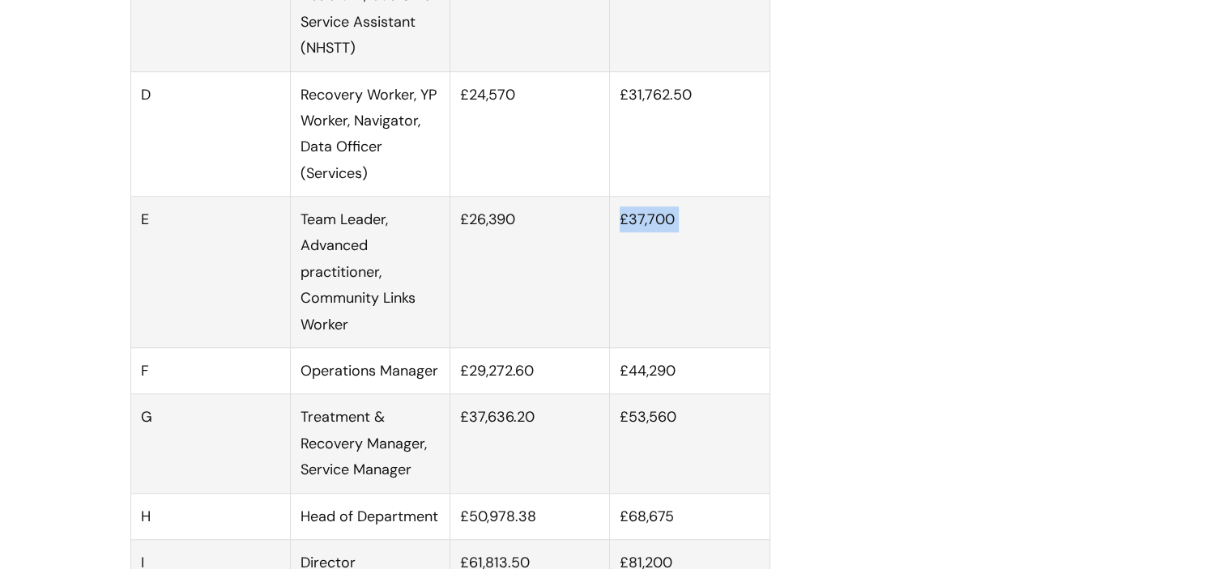
click at [643, 242] on td "£37,700" at bounding box center [690, 272] width 160 height 151
click at [643, 257] on td "£37,700" at bounding box center [690, 272] width 160 height 151
click at [653, 245] on td "£37,700" at bounding box center [690, 272] width 160 height 151
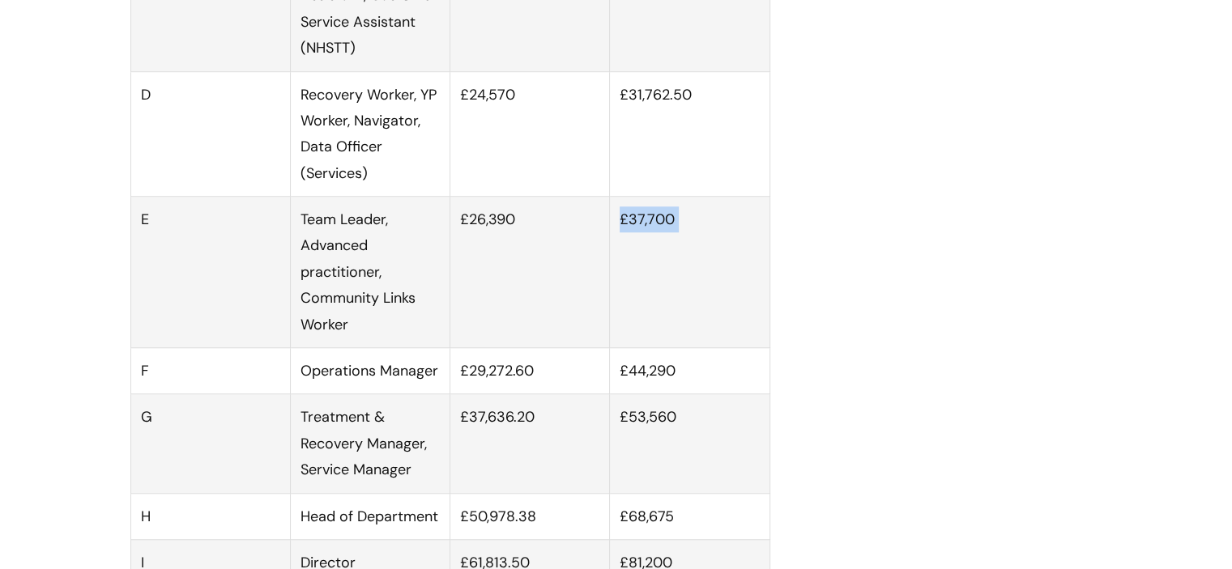
click at [653, 245] on td "£37,700" at bounding box center [690, 272] width 160 height 151
click at [662, 249] on td "£37,700" at bounding box center [690, 272] width 160 height 151
click at [631, 245] on td "£37,700" at bounding box center [690, 272] width 160 height 151
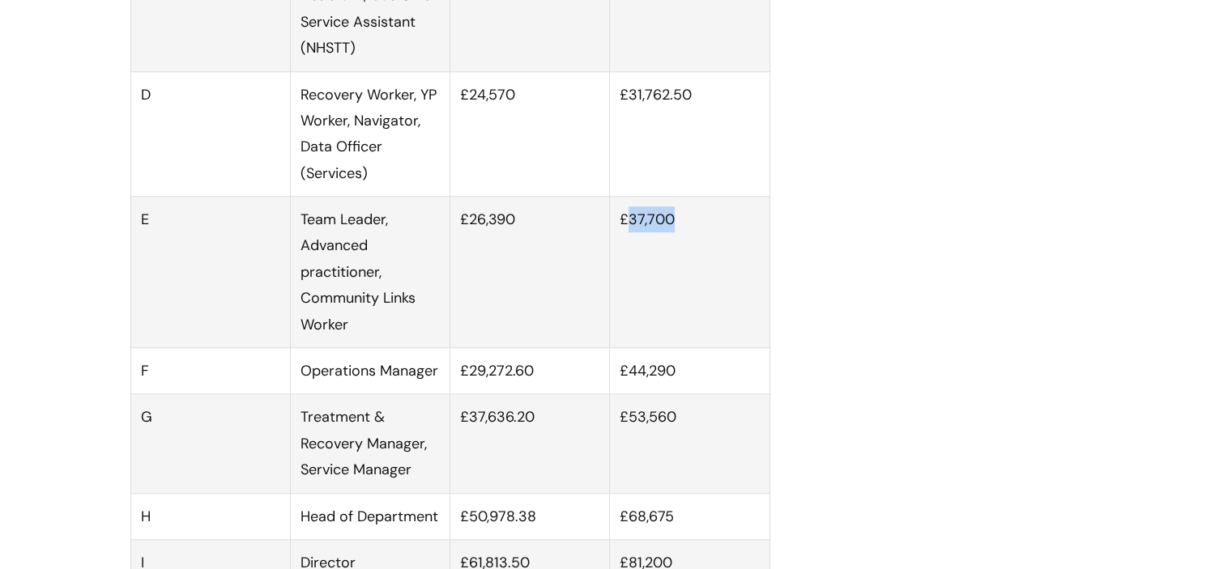
click at [632, 244] on td "£37,700" at bounding box center [690, 272] width 160 height 151
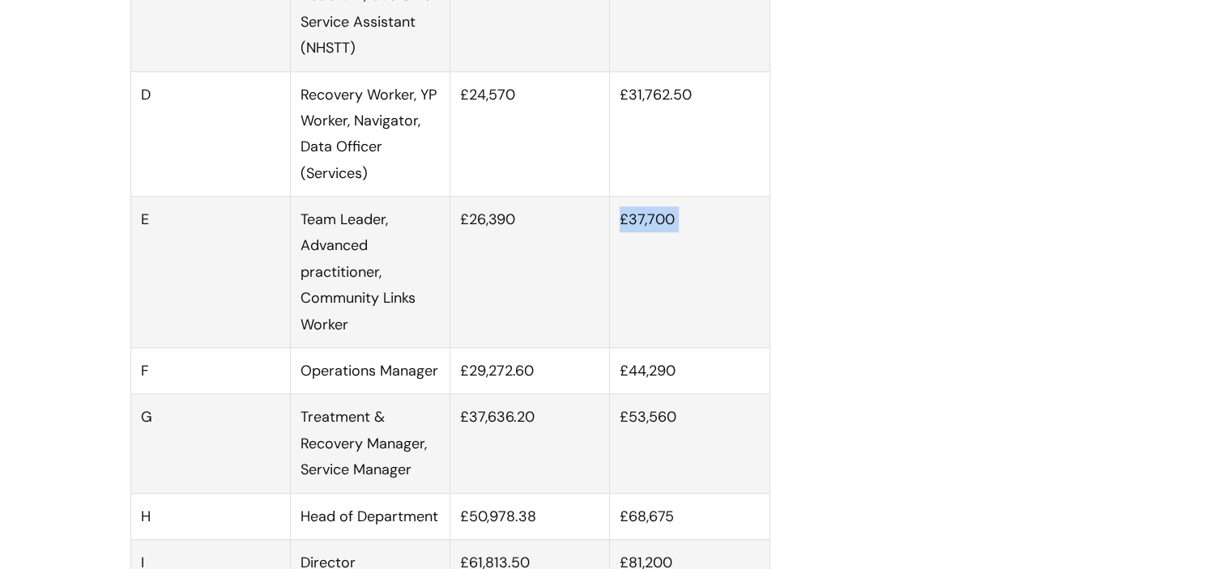
click at [632, 244] on td "£37,700" at bounding box center [690, 272] width 160 height 151
click at [662, 388] on td "£44,290" at bounding box center [690, 371] width 160 height 46
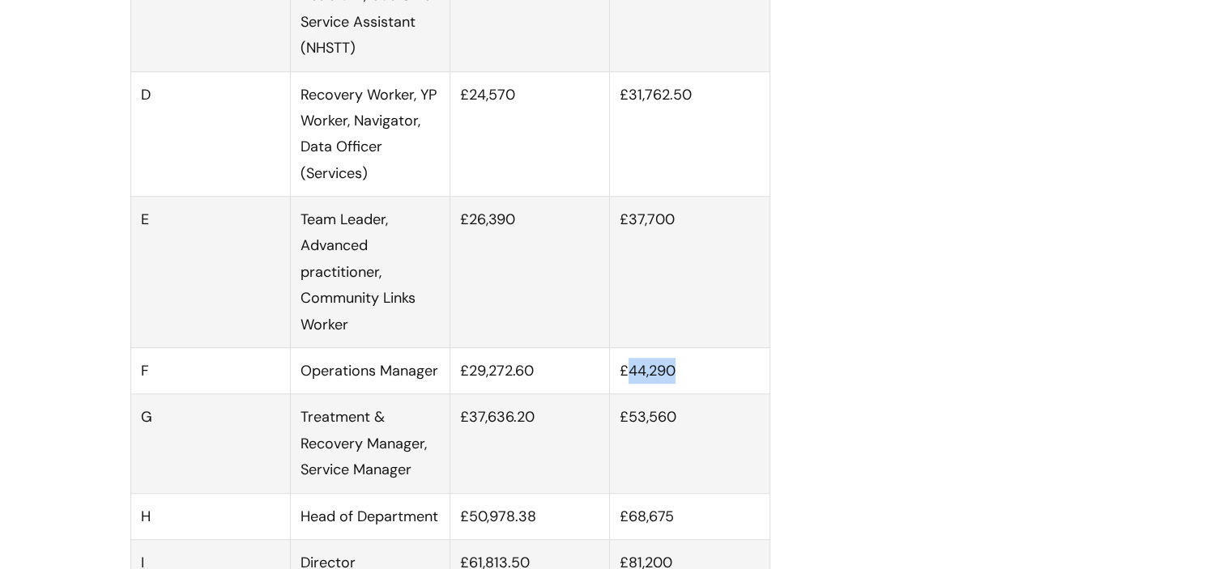
click at [662, 388] on td "£44,290" at bounding box center [690, 371] width 160 height 46
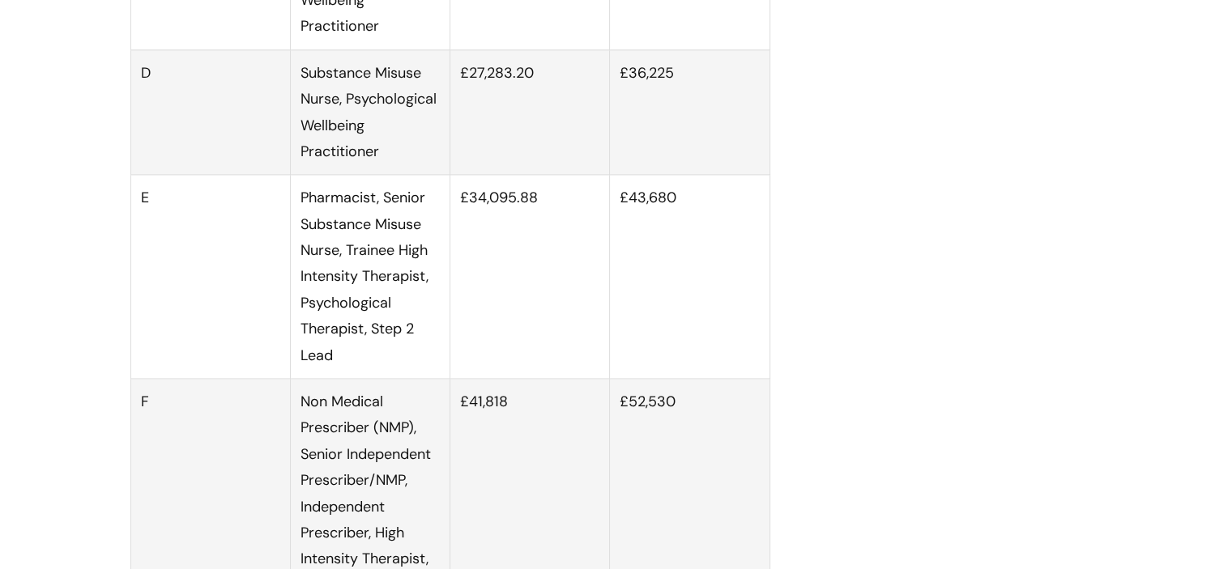
scroll to position [2254, 0]
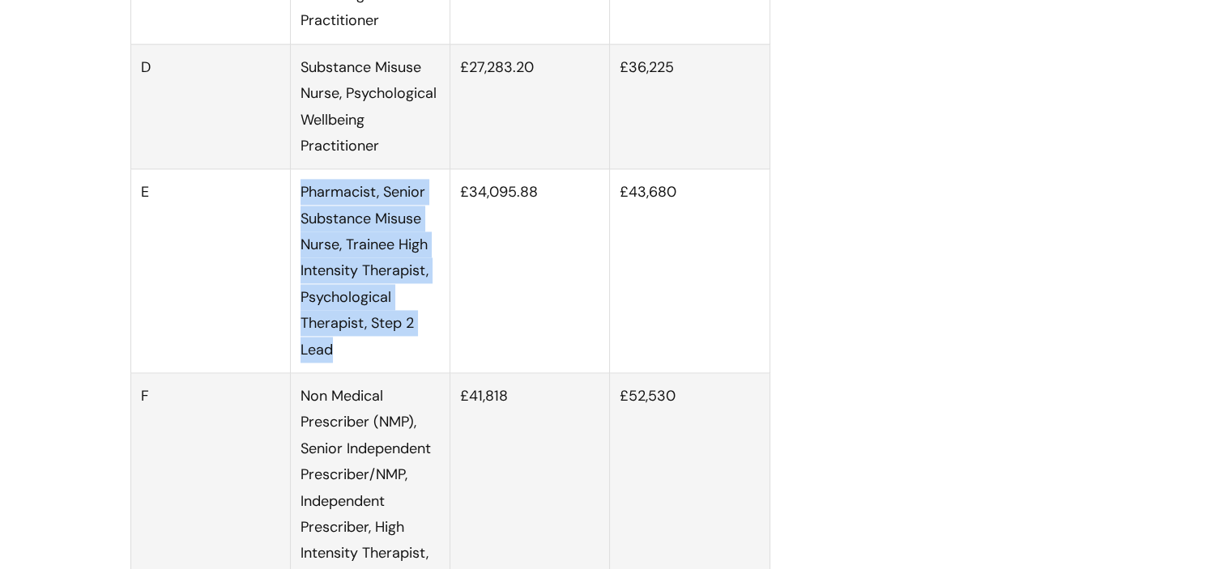
drag, startPoint x: 376, startPoint y: 369, endPoint x: 304, endPoint y: 220, distance: 165.6
click at [304, 220] on td "Pharmacist, Senior Substance Misuse Nurse, Trainee High Intensity Therapist, Ps…" at bounding box center [370, 271] width 160 height 204
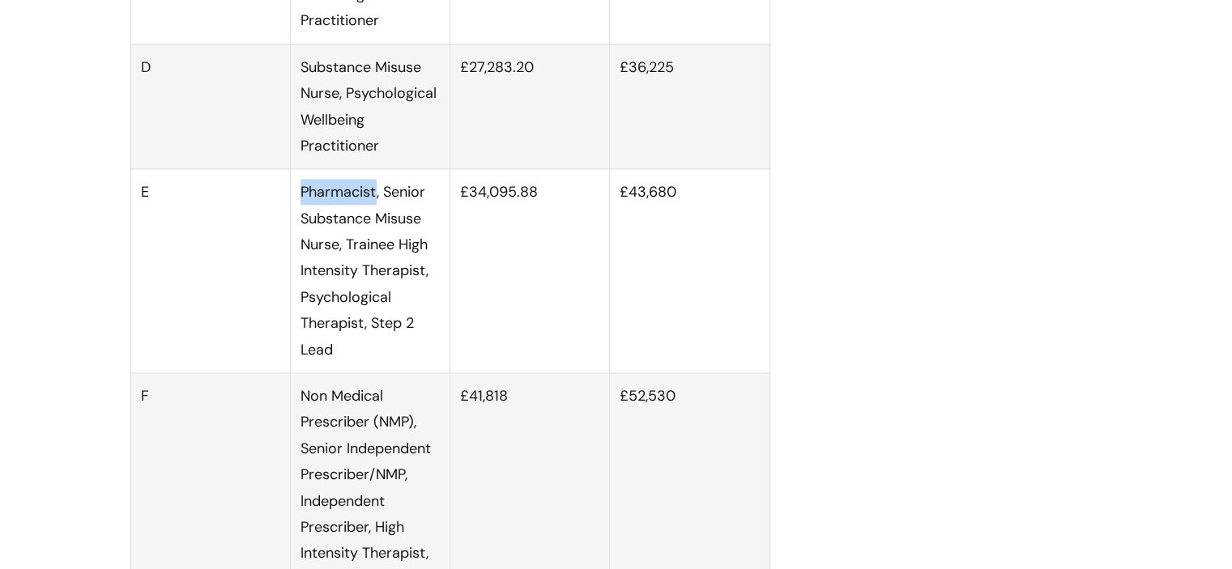
click at [304, 220] on td "Pharmacist, Senior Substance Misuse Nurse, Trainee High Intensity Therapist, Ps…" at bounding box center [370, 271] width 160 height 204
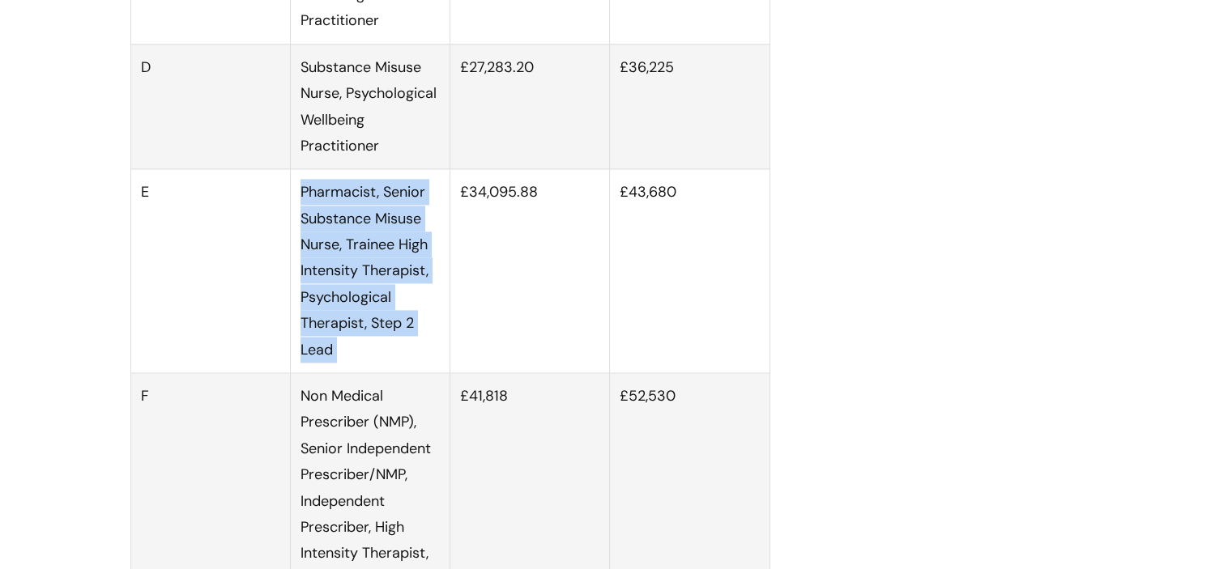
click at [304, 220] on td "Pharmacist, Senior Substance Misuse Nurse, Trainee High Intensity Therapist, Ps…" at bounding box center [370, 271] width 160 height 204
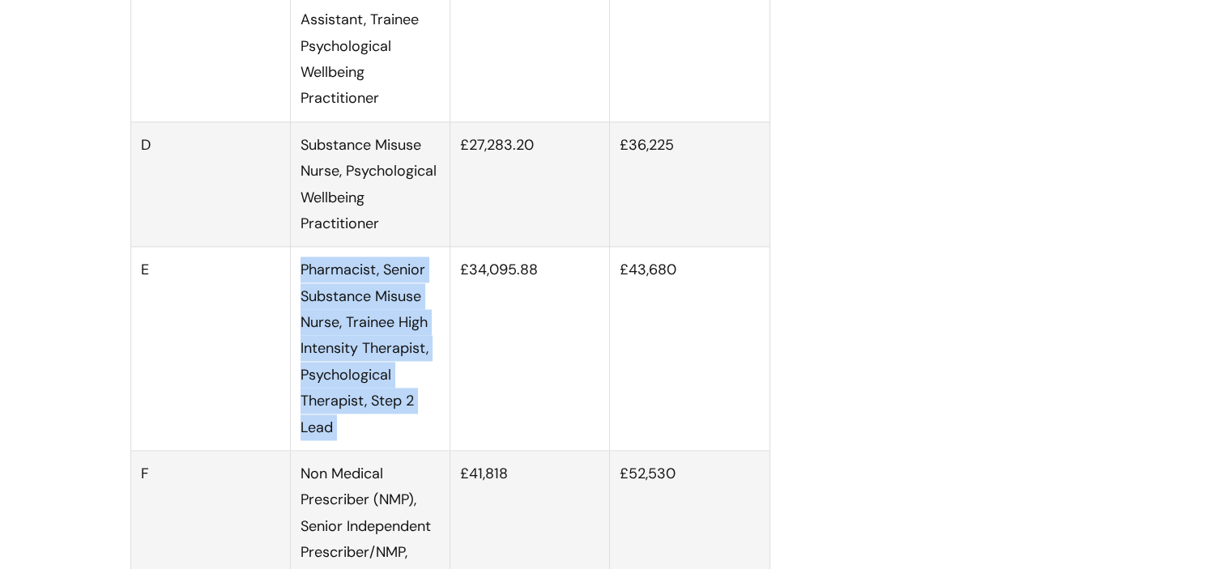
scroll to position [2168, 0]
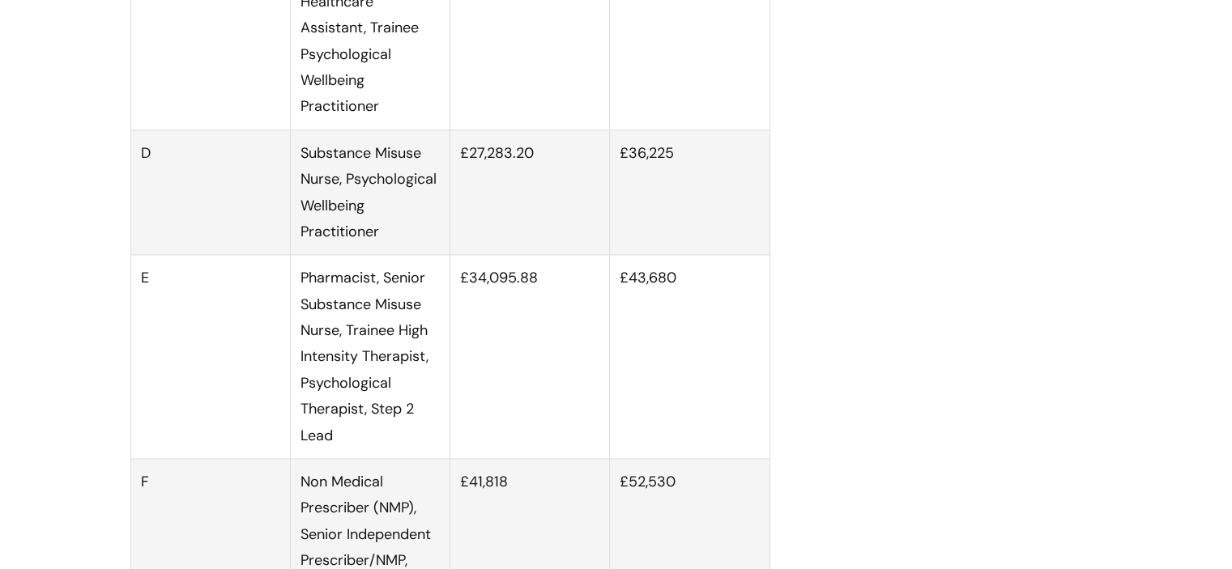
click at [373, 177] on td "Substance Misuse Nurse, Psychological Wellbeing Practitioner" at bounding box center [370, 193] width 160 height 126
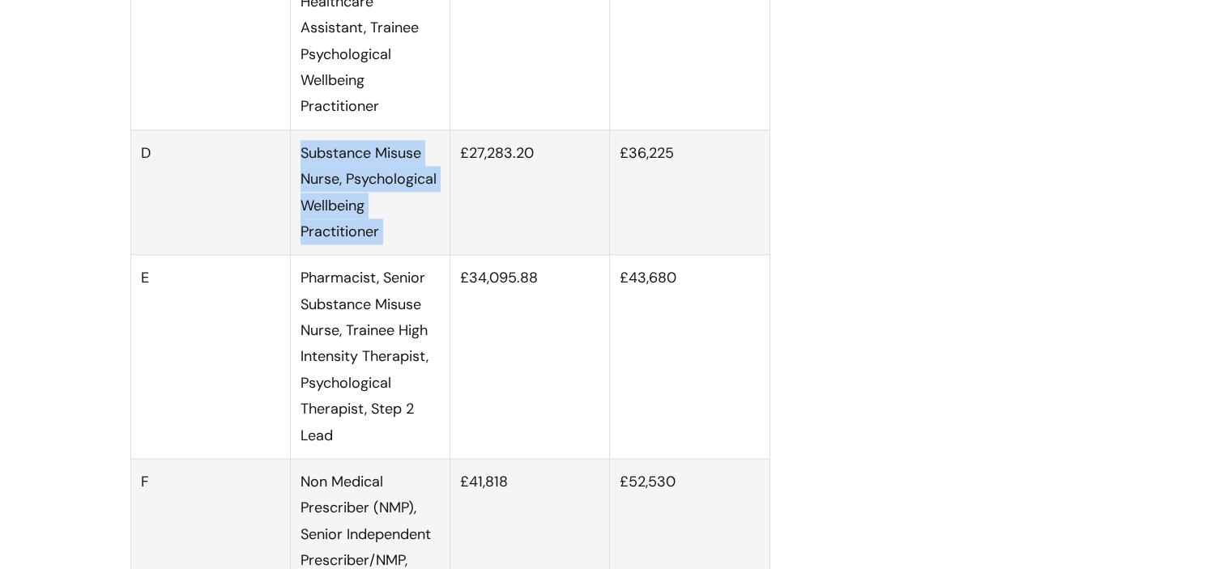
click at [373, 177] on td "Substance Misuse Nurse, Psychological Wellbeing Practitioner" at bounding box center [370, 193] width 160 height 126
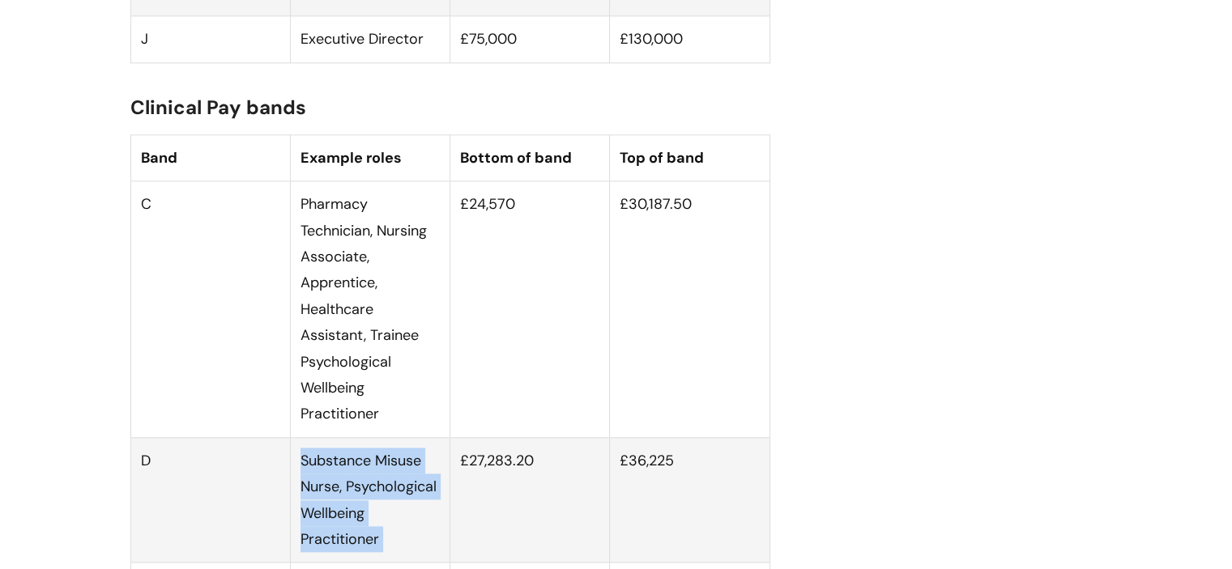
scroll to position [1860, 0]
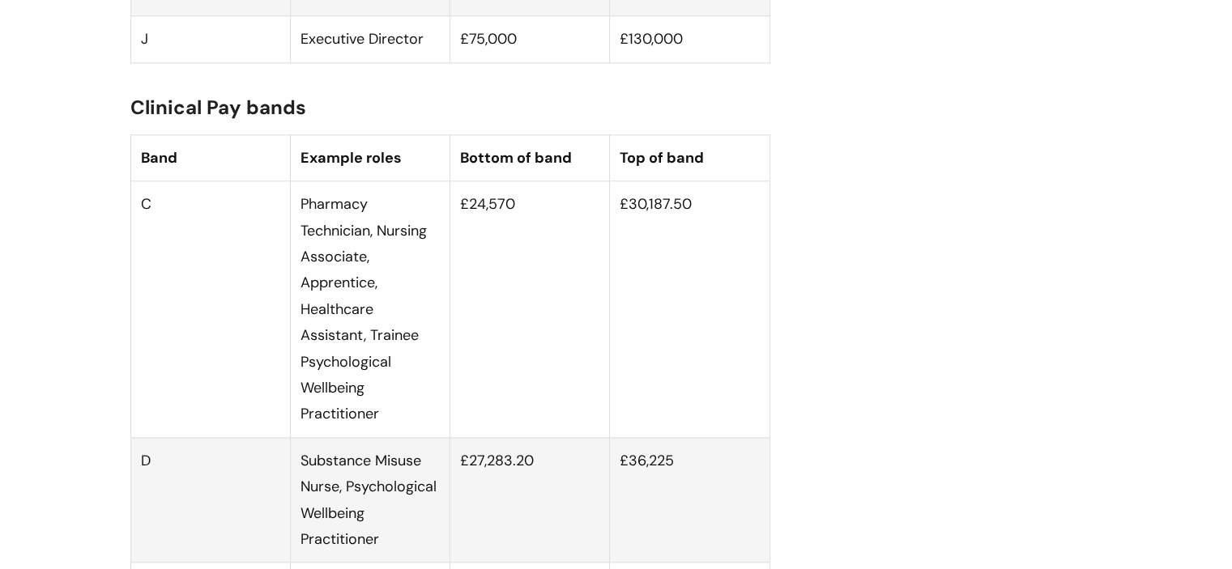
click at [369, 309] on td "Pharmacy Technician, Nursing Associate, Apprentice, Healthcare Assistant, Train…" at bounding box center [370, 309] width 160 height 257
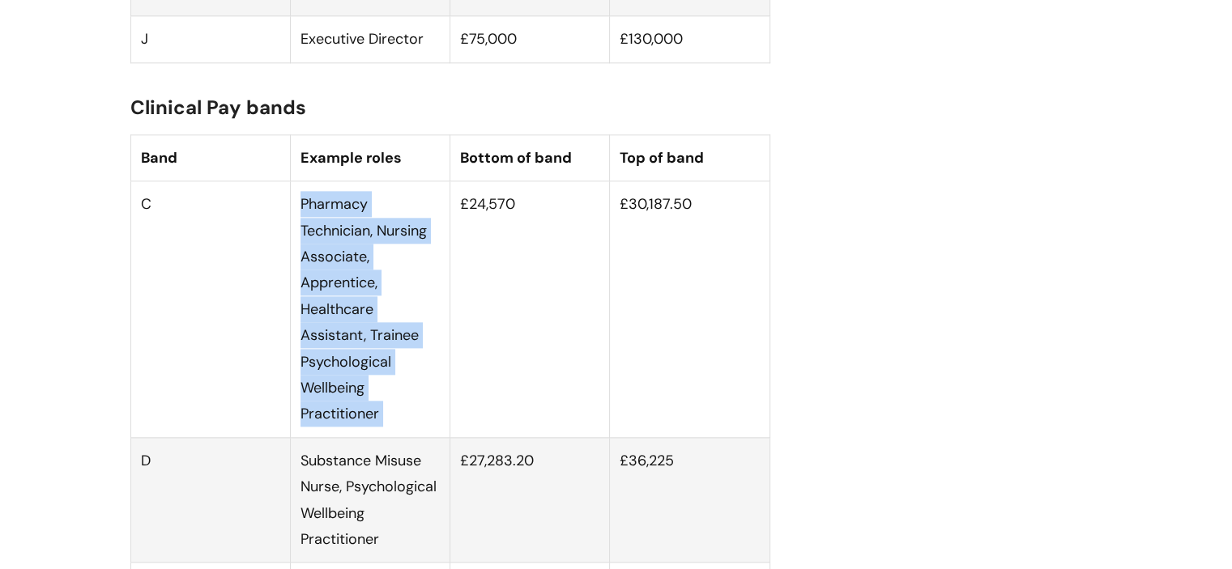
click at [369, 309] on td "Pharmacy Technician, Nursing Associate, Apprentice, Healthcare Assistant, Train…" at bounding box center [370, 309] width 160 height 257
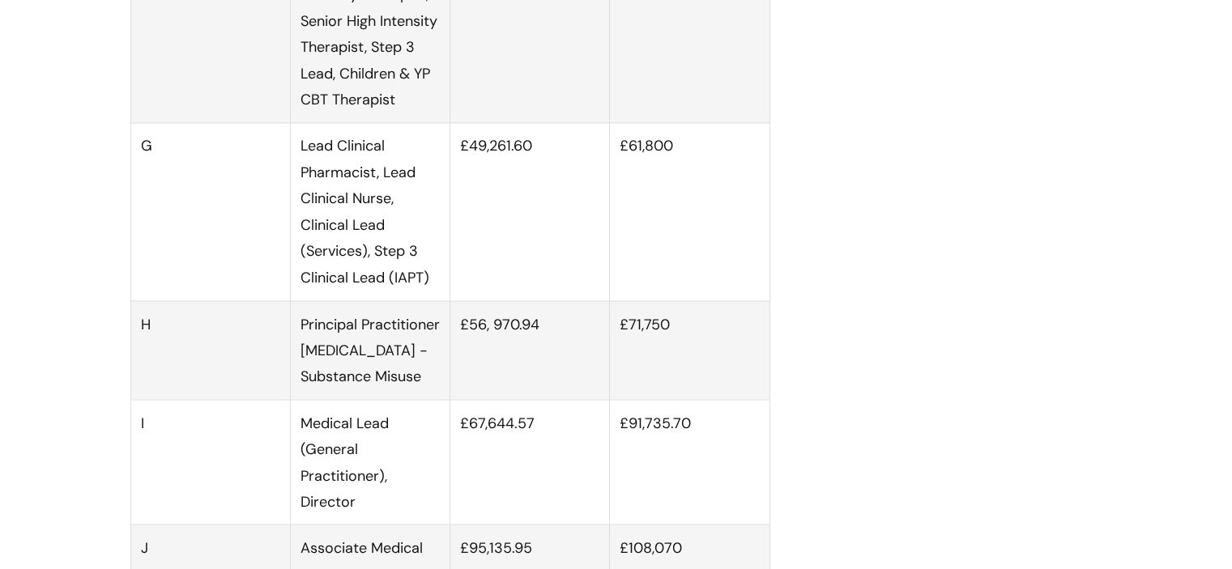
scroll to position [2817, 0]
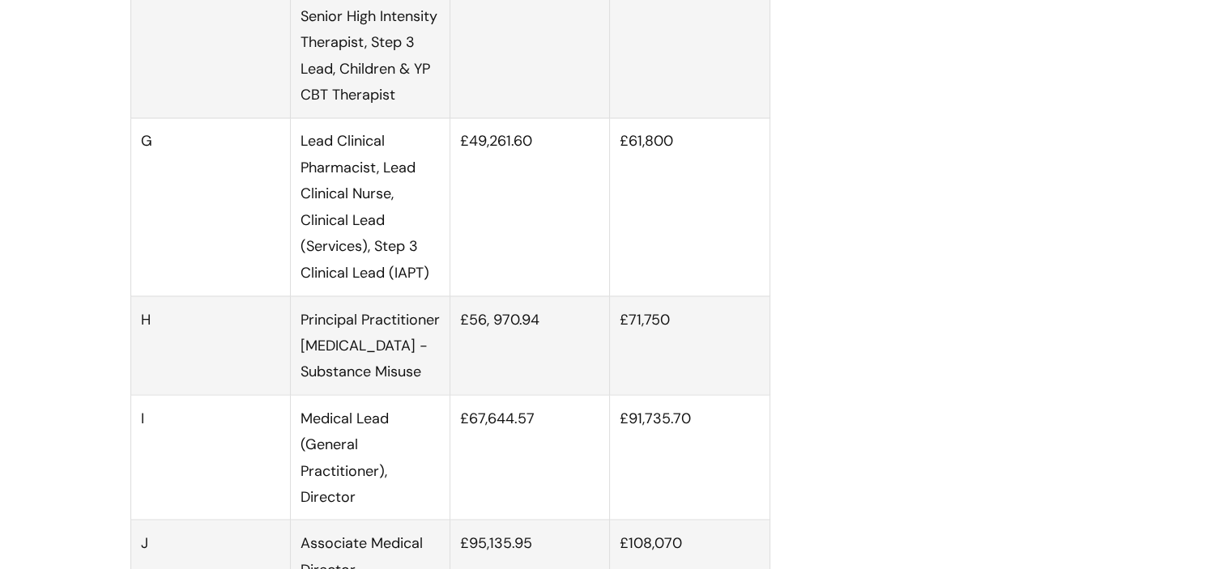
click at [369, 296] on td "Lead Clinical Pharmacist, Lead Clinical Nurse, Clinical Lead (Services), Step 3…" at bounding box center [370, 206] width 160 height 177
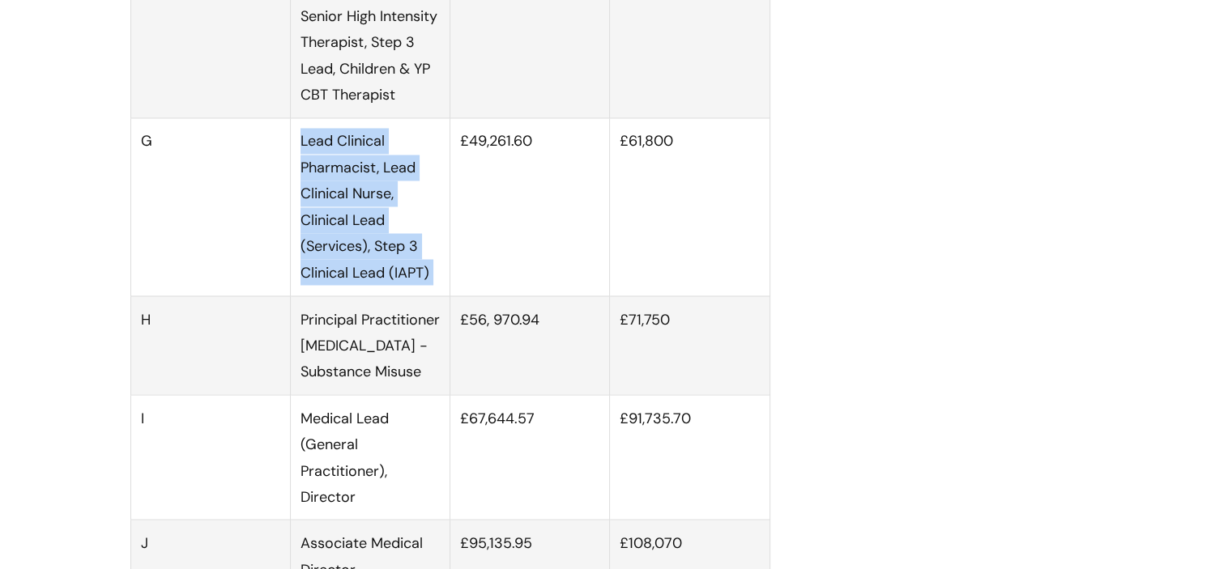
click at [369, 296] on td "Lead Clinical Pharmacist, Lead Clinical Nurse, Clinical Lead (Services), Step 3…" at bounding box center [370, 206] width 160 height 177
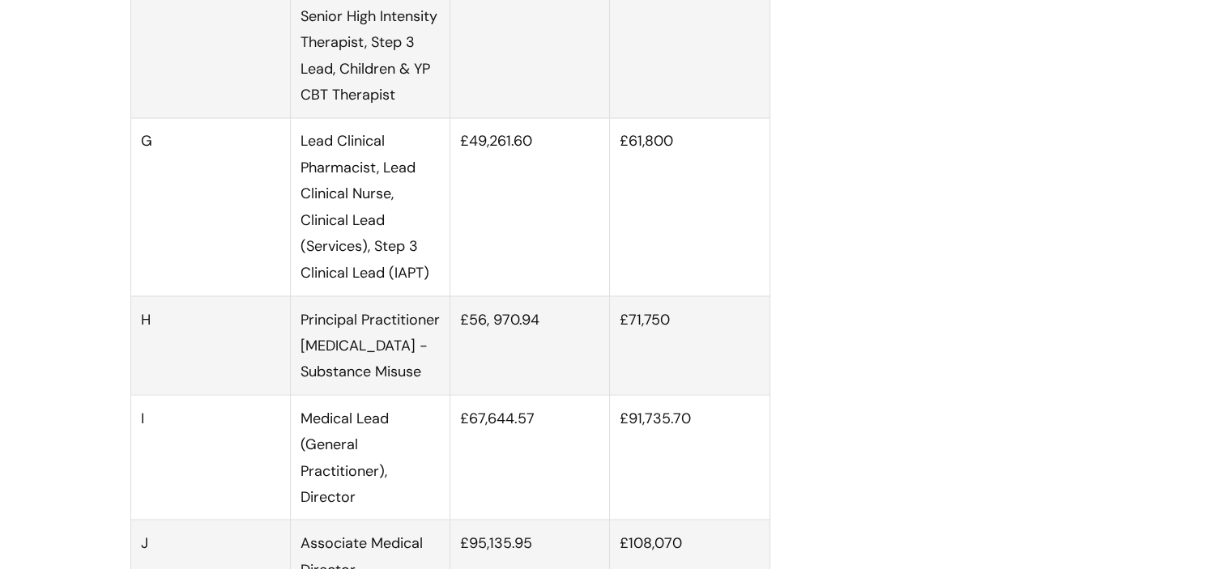
click at [369, 358] on td "Principal Practitioner [MEDICAL_DATA] - Substance Misuse" at bounding box center [370, 345] width 160 height 99
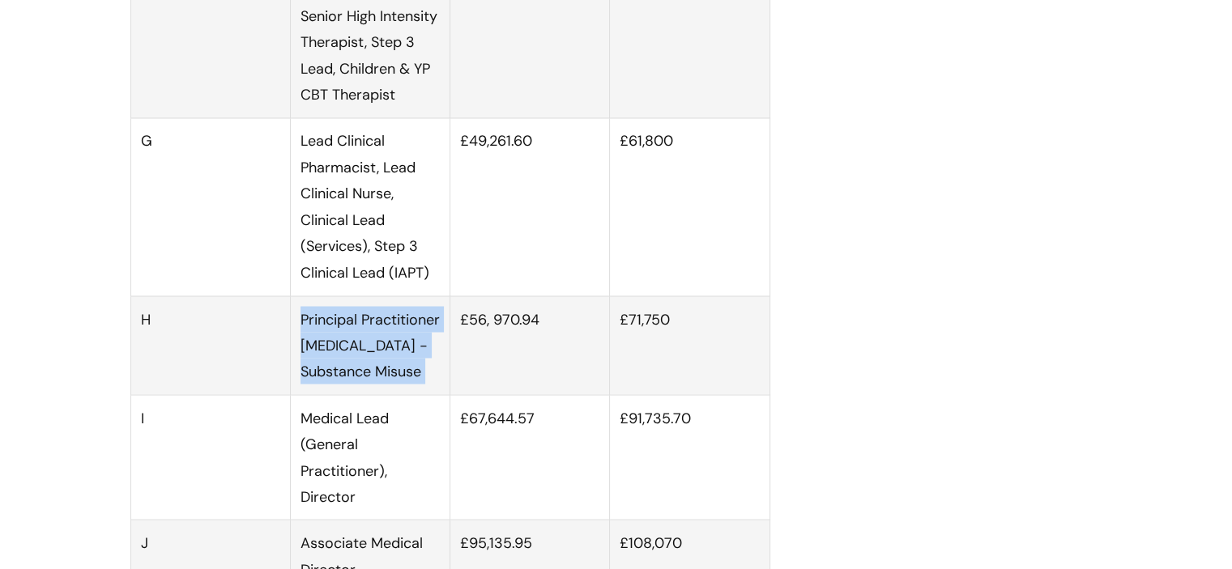
click at [369, 358] on td "Principal Practitioner [MEDICAL_DATA] - Substance Misuse" at bounding box center [370, 345] width 160 height 99
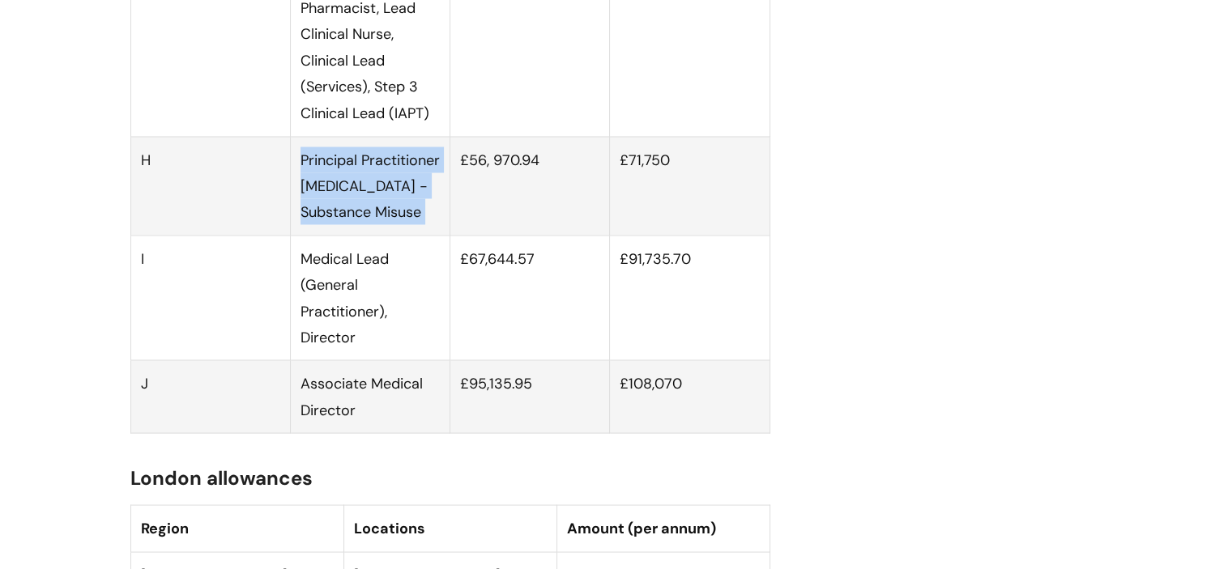
scroll to position [2979, 0]
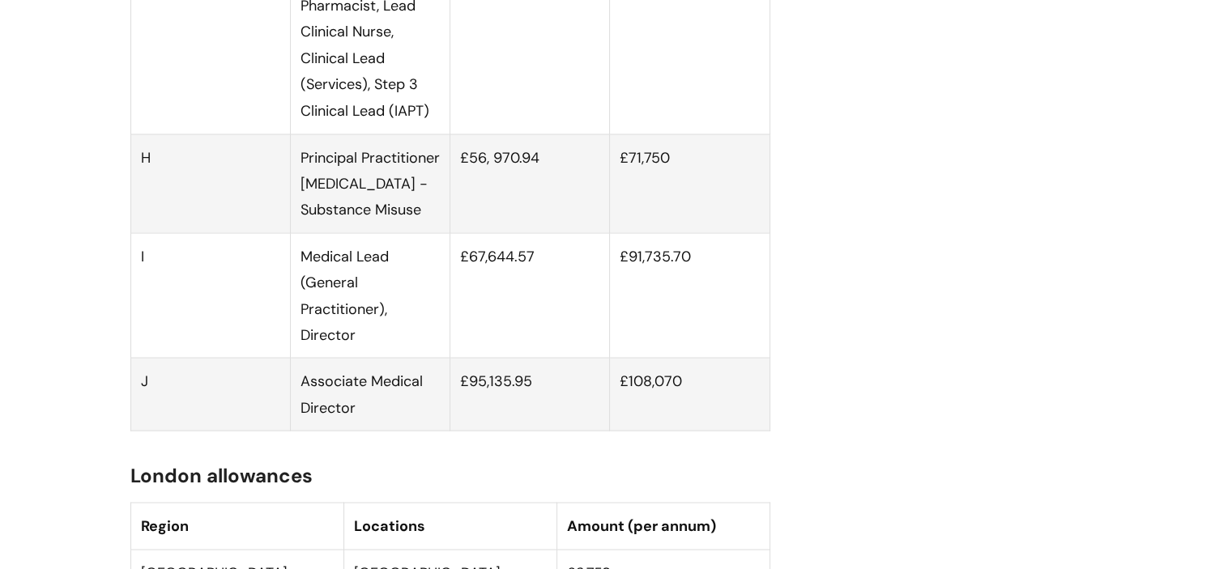
click at [372, 336] on td "Medical Lead (General Practitioner), Director" at bounding box center [370, 295] width 160 height 126
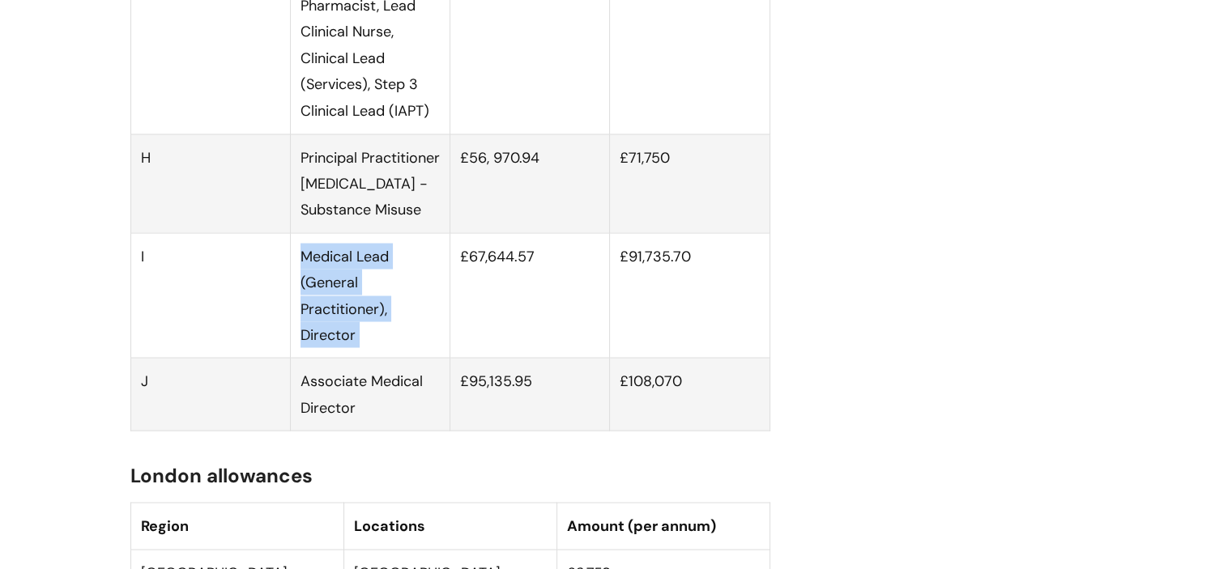
click at [372, 336] on td "Medical Lead (General Practitioner), Director" at bounding box center [370, 295] width 160 height 126
click at [371, 356] on td "Medical Lead (General Practitioner), Director" at bounding box center [370, 295] width 160 height 126
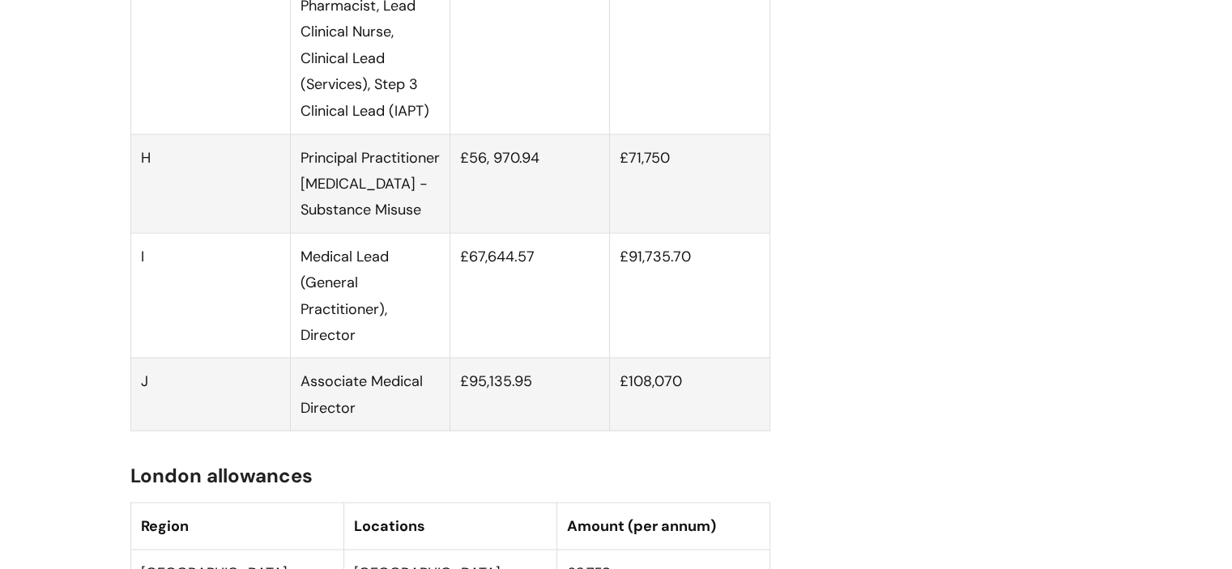
click at [364, 407] on td "Associate Medical Director" at bounding box center [370, 394] width 160 height 73
click at [364, 424] on td "Associate Medical Director" at bounding box center [370, 394] width 160 height 73
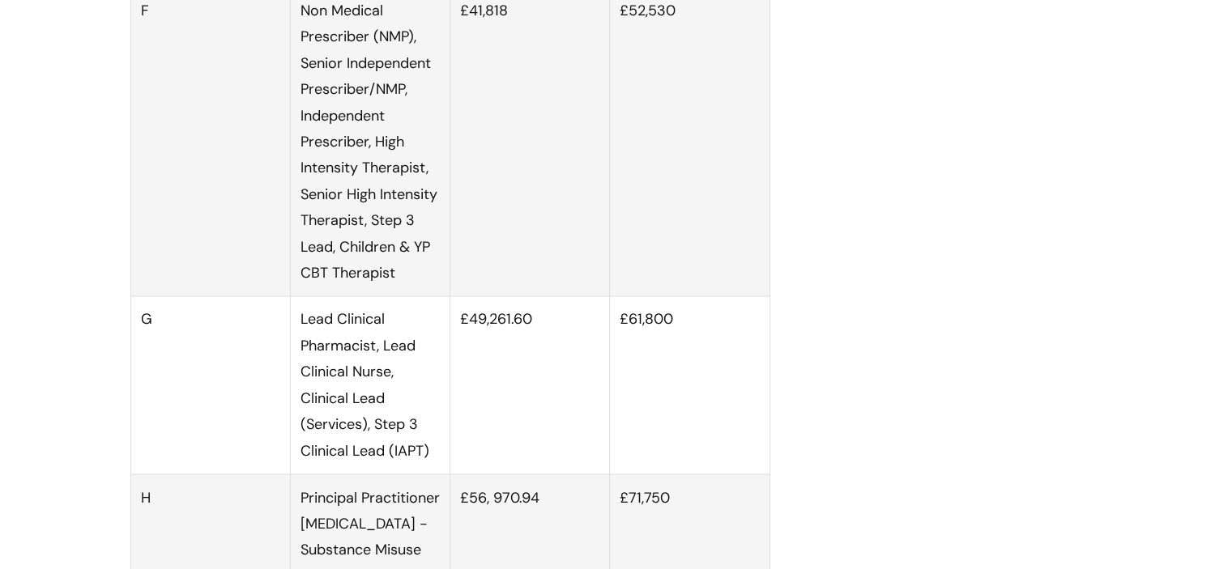
click at [364, 424] on td "Lead Clinical Pharmacist, Lead Clinical Nurse, Clinical Lead (Services), Step 3…" at bounding box center [370, 384] width 160 height 177
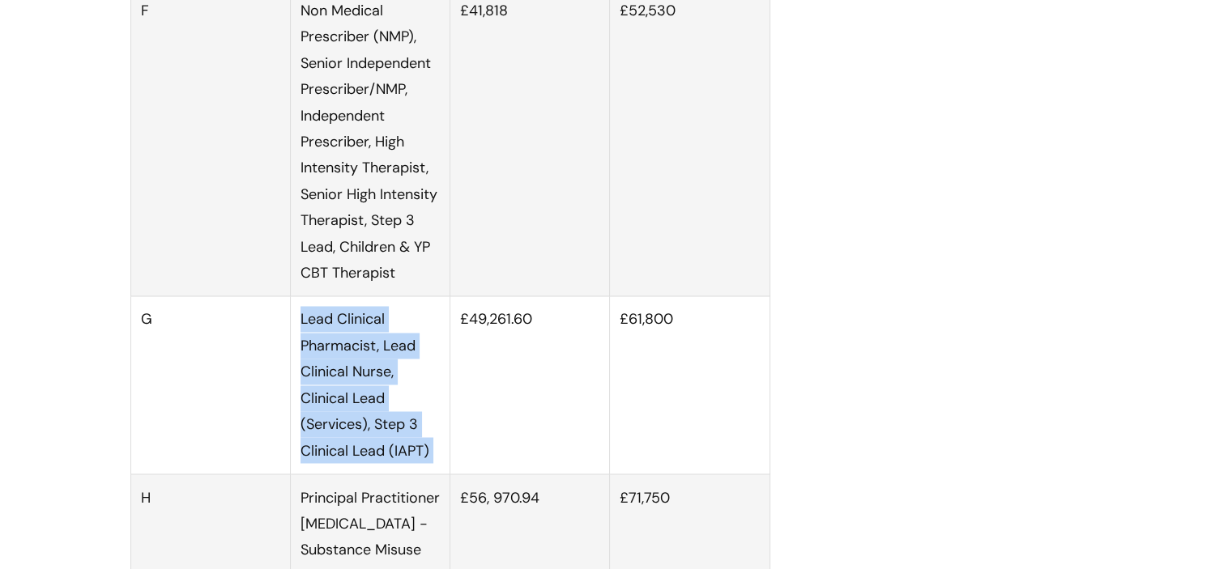
click at [364, 424] on td "Lead Clinical Pharmacist, Lead Clinical Nurse, Clinical Lead (Services), Step 3…" at bounding box center [370, 384] width 160 height 177
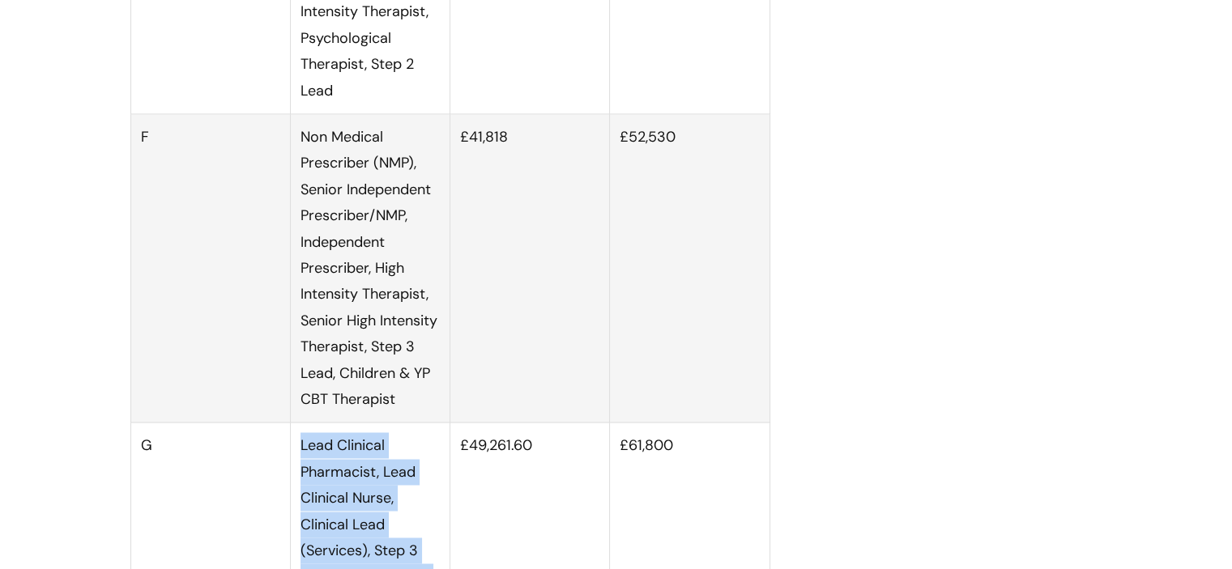
scroll to position [2503, 0]
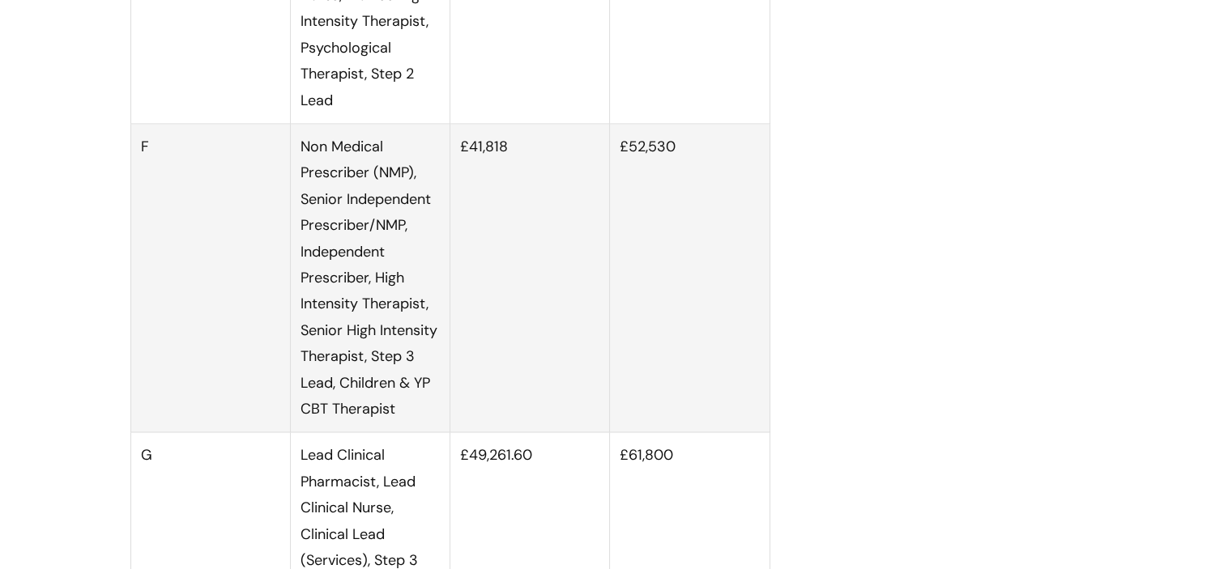
click at [364, 424] on td "Non Medical Prescriber (NMP), Senior Independent Prescriber/NMP, Independent Pr…" at bounding box center [370, 278] width 160 height 309
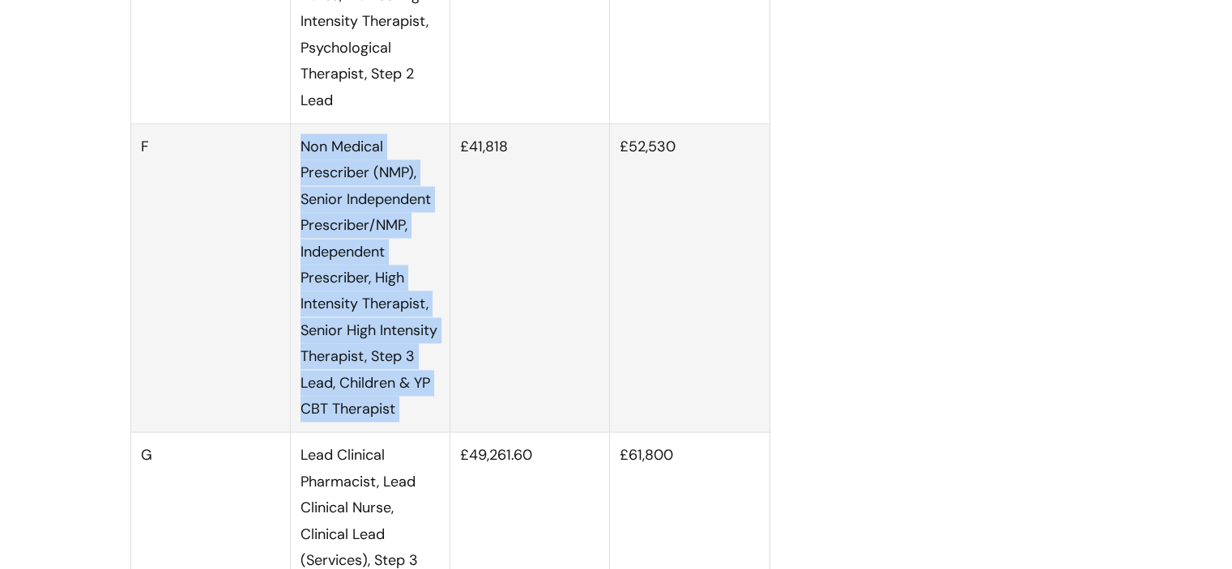
click at [364, 424] on td "Non Medical Prescriber (NMP), Senior Independent Prescriber/NMP, Independent Pr…" at bounding box center [370, 278] width 160 height 309
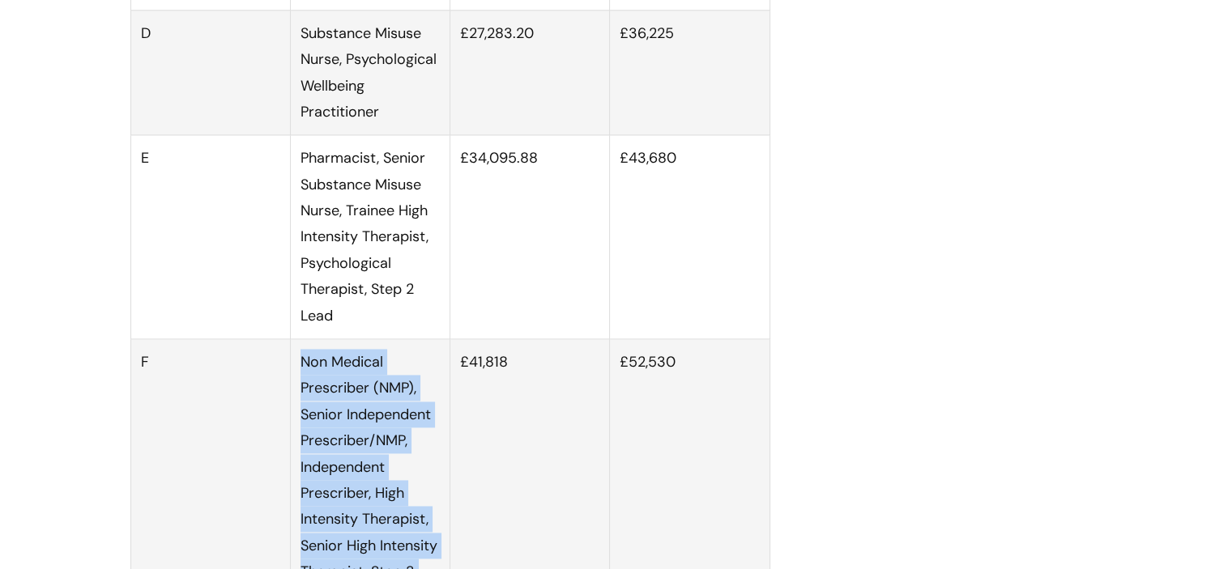
scroll to position [2287, 0]
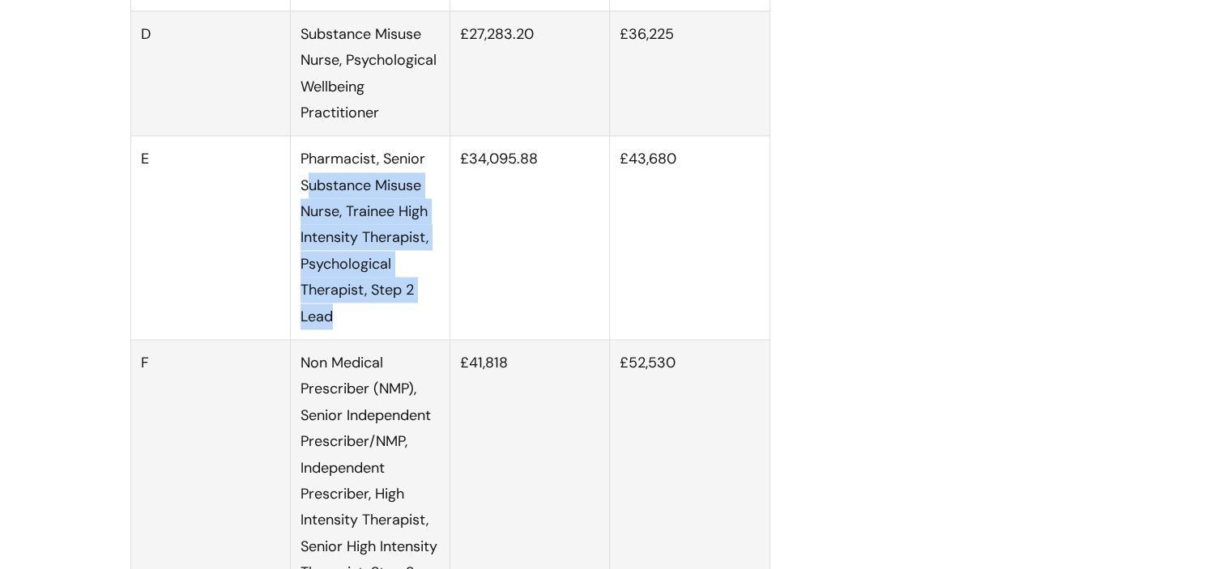
drag, startPoint x: 409, startPoint y: 336, endPoint x: 308, endPoint y: 194, distance: 174.9
click at [308, 194] on td "Pharmacist, Senior Substance Misuse Nurse, Trainee High Intensity Therapist, Ps…" at bounding box center [370, 238] width 160 height 204
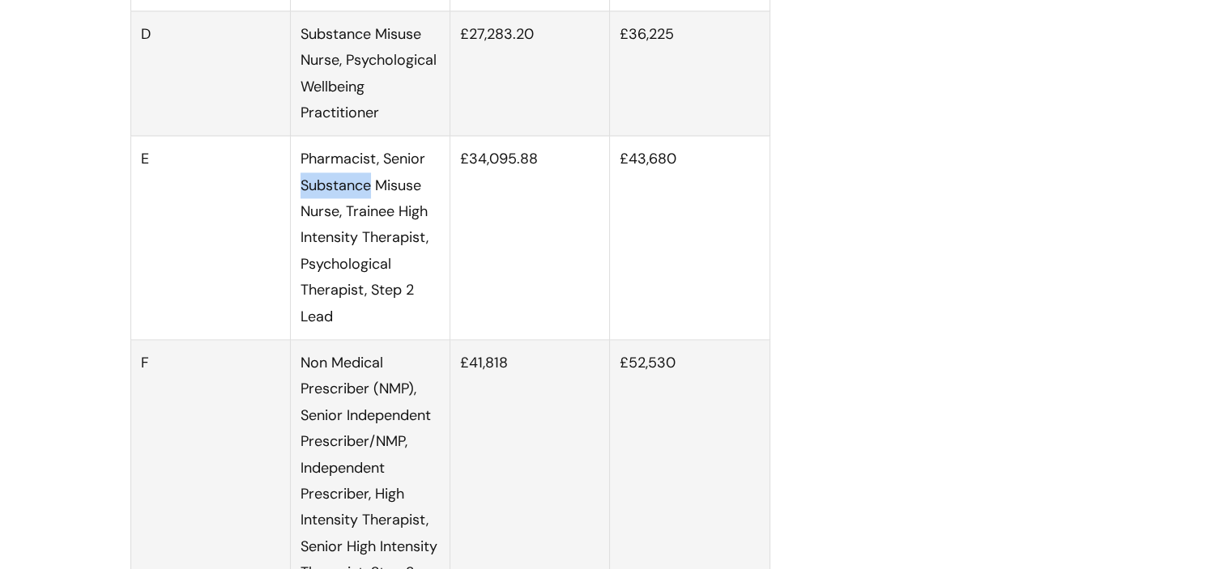
click at [308, 194] on td "Pharmacist, Senior Substance Misuse Nurse, Trainee High Intensity Therapist, Ps…" at bounding box center [370, 238] width 160 height 204
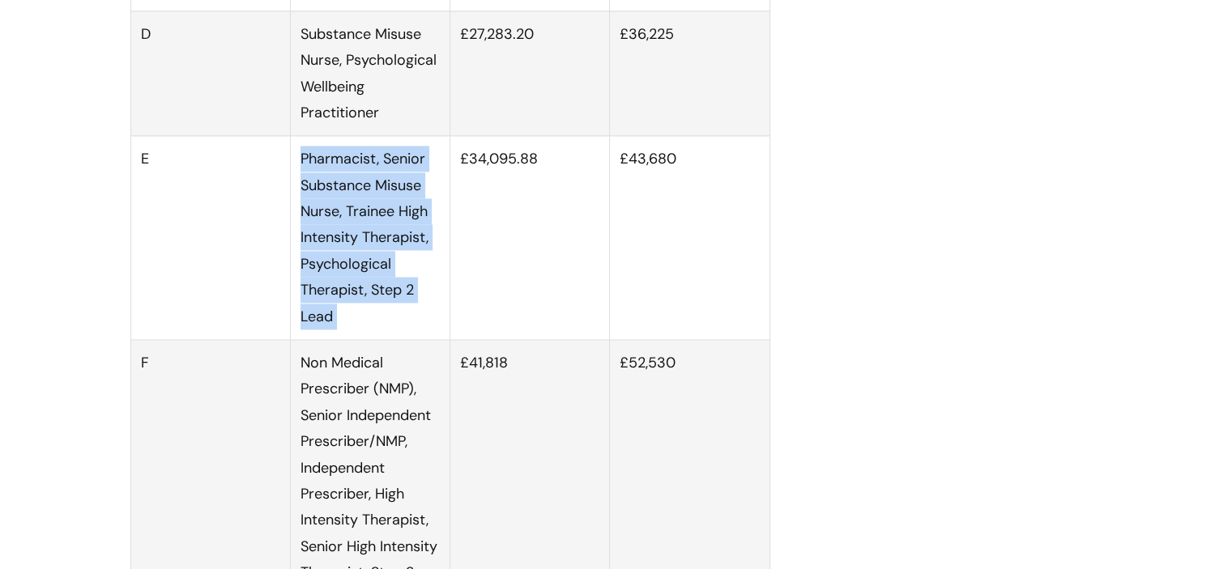
click at [308, 194] on td "Pharmacist, Senior Substance Misuse Nurse, Trainee High Intensity Therapist, Ps…" at bounding box center [370, 238] width 160 height 204
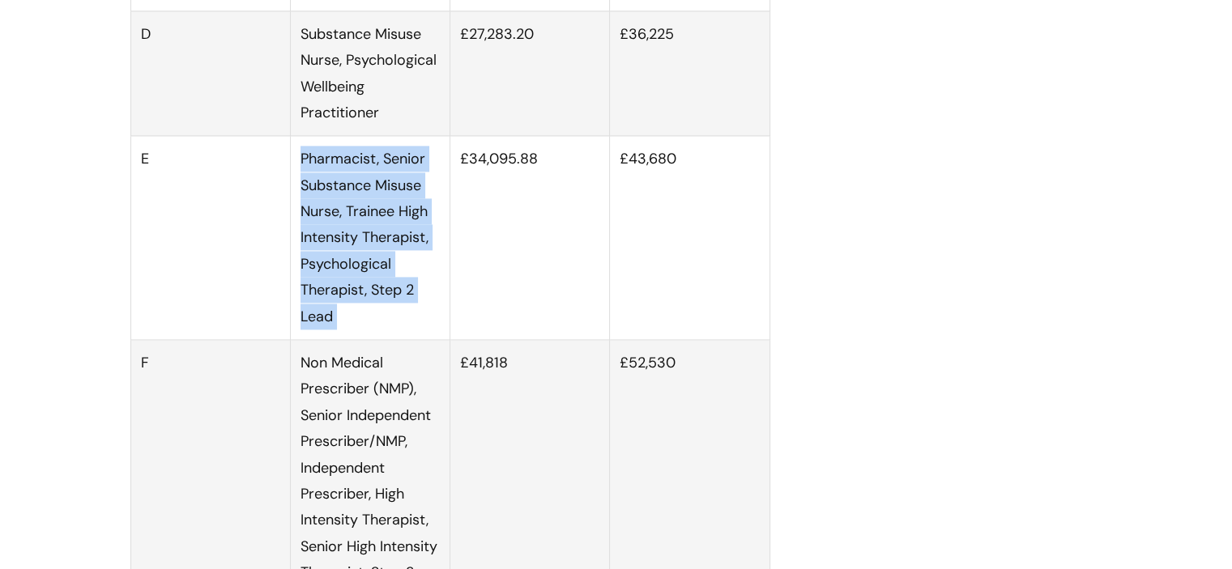
click at [308, 194] on td "Pharmacist, Senior Substance Misuse Nurse, Trainee High Intensity Therapist, Ps…" at bounding box center [370, 238] width 160 height 204
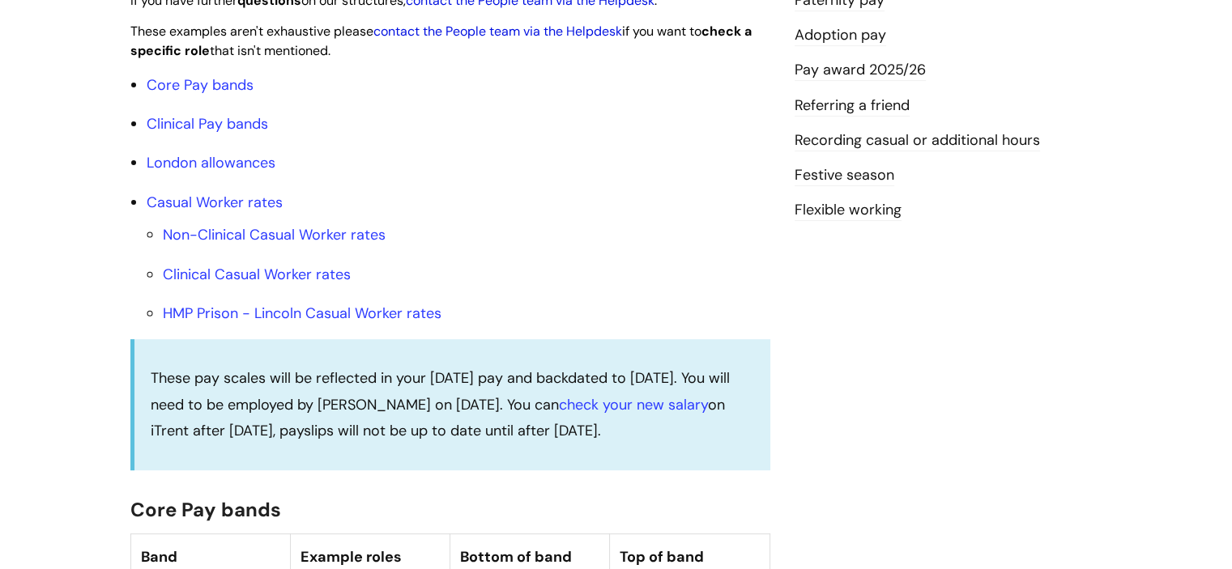
scroll to position [528, 0]
